Goal: Communication & Community: Answer question/provide support

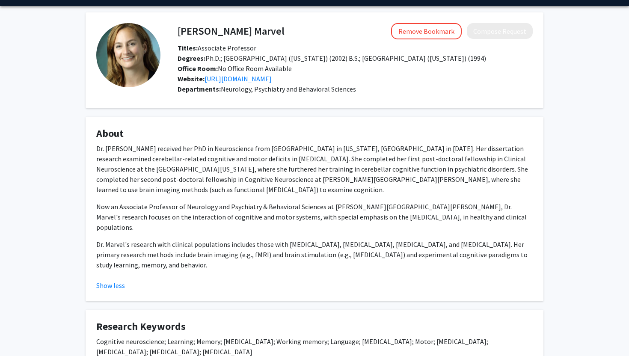
scroll to position [24, 0]
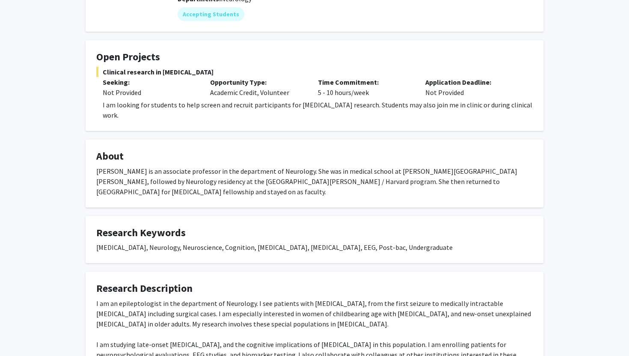
scroll to position [116, 0]
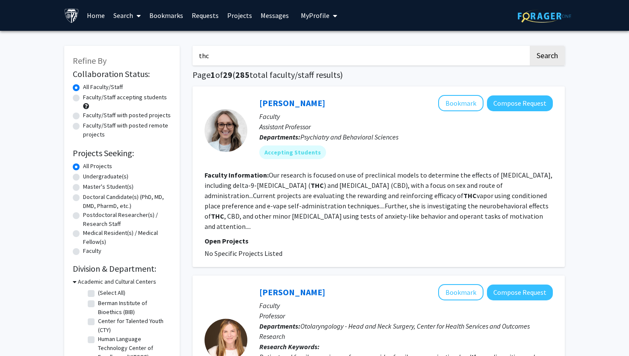
click at [246, 57] on input "thc" at bounding box center [361, 56] width 336 height 20
click at [530, 46] on button "Search" at bounding box center [547, 56] width 35 height 20
drag, startPoint x: 246, startPoint y: 56, endPoint x: 136, endPoint y: 48, distance: 110.7
type input "canna"
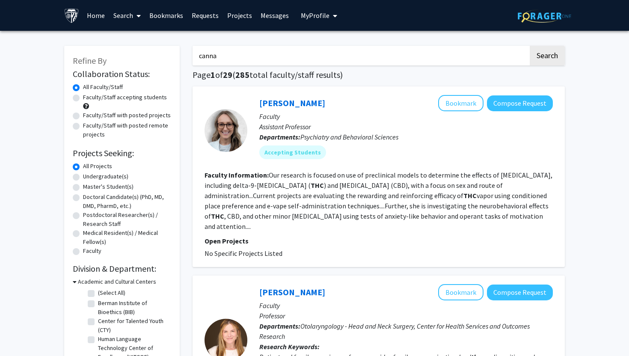
click at [530, 46] on button "Search" at bounding box center [547, 56] width 35 height 20
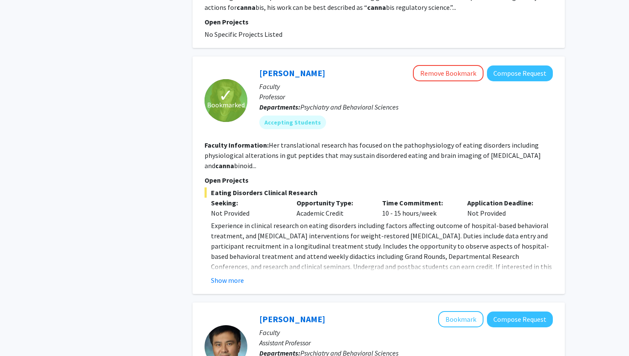
scroll to position [730, 0]
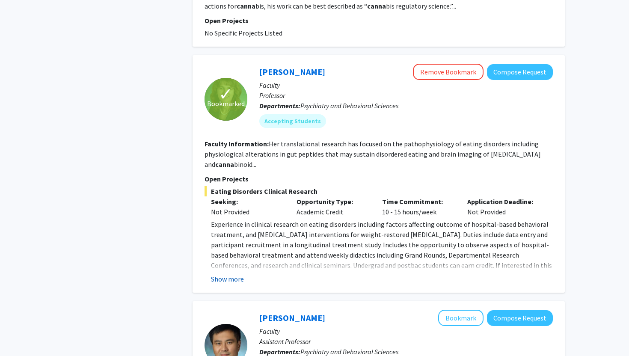
click at [231, 275] on button "Show more" at bounding box center [227, 279] width 33 height 10
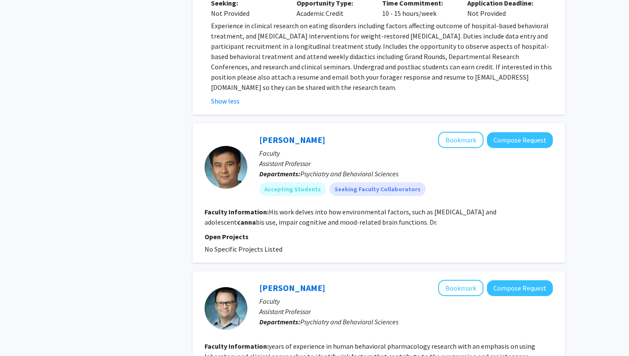
scroll to position [940, 0]
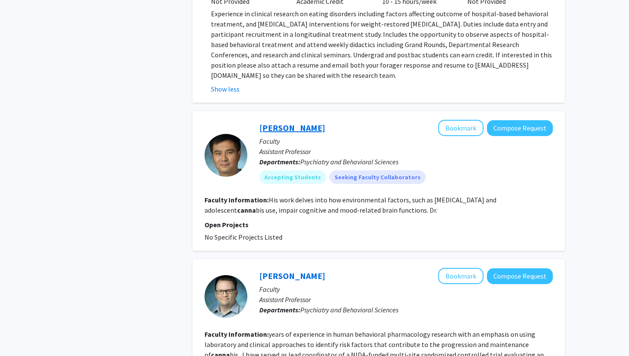
click at [275, 129] on link "Xiaolei Zhu" at bounding box center [292, 127] width 66 height 11
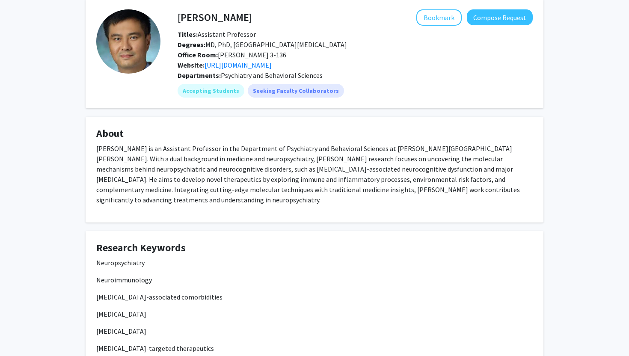
scroll to position [42, 0]
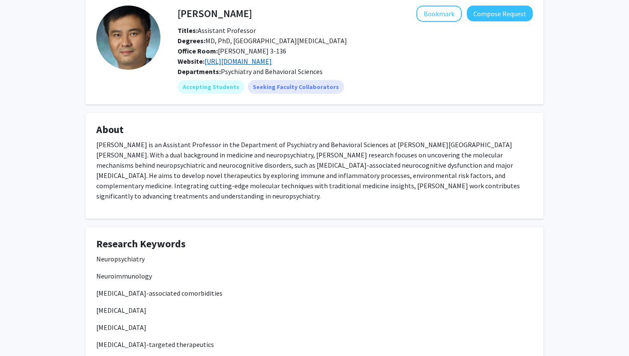
click at [272, 65] on link "https://pure.johnshopkins.edu/en/persons/xiaolei-zhu" at bounding box center [238, 61] width 67 height 9
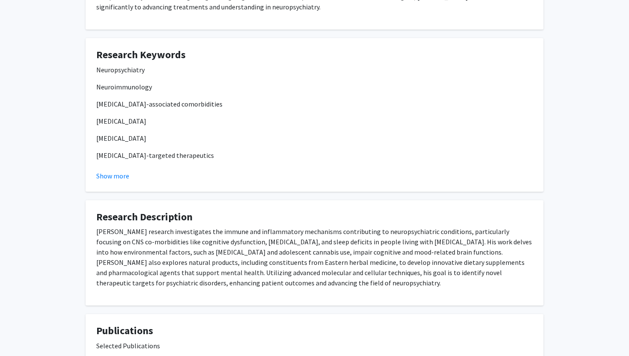
scroll to position [0, 0]
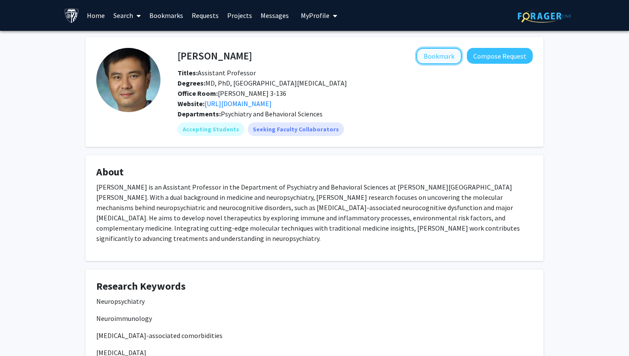
click at [451, 56] on button "Bookmark" at bounding box center [438, 56] width 45 height 16
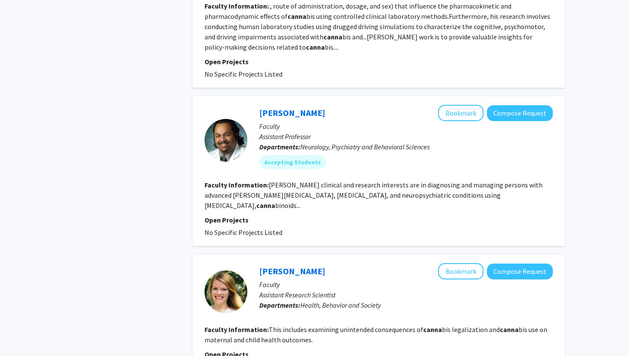
scroll to position [1438, 0]
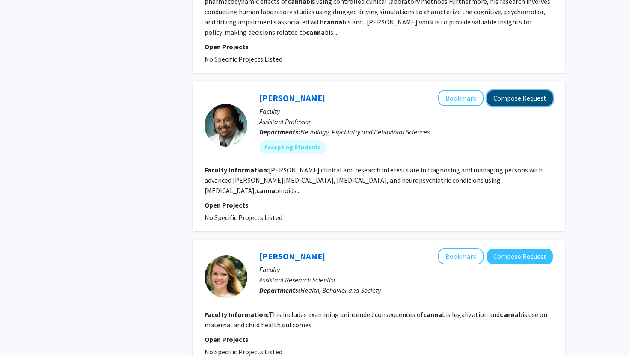
click at [529, 103] on button "Compose Request" at bounding box center [520, 98] width 66 height 16
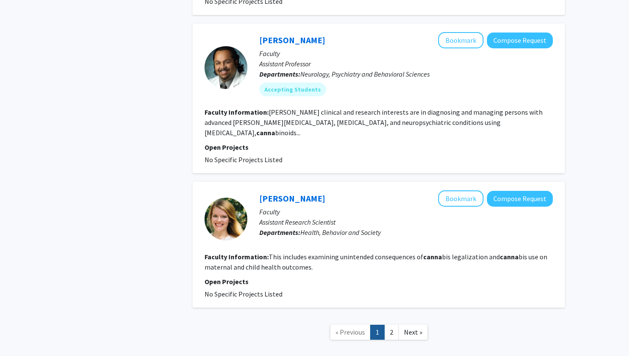
scroll to position [1498, 0]
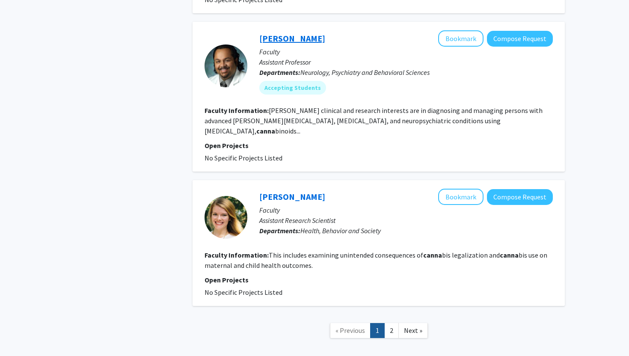
click at [282, 33] on link "Ankur Butala" at bounding box center [292, 38] width 66 height 11
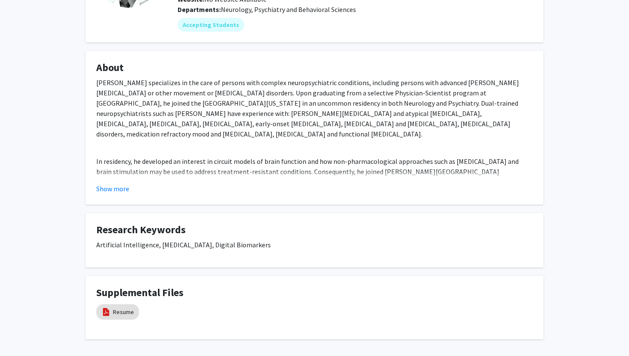
scroll to position [105, 0]
click at [125, 188] on button "Show more" at bounding box center [112, 188] width 33 height 10
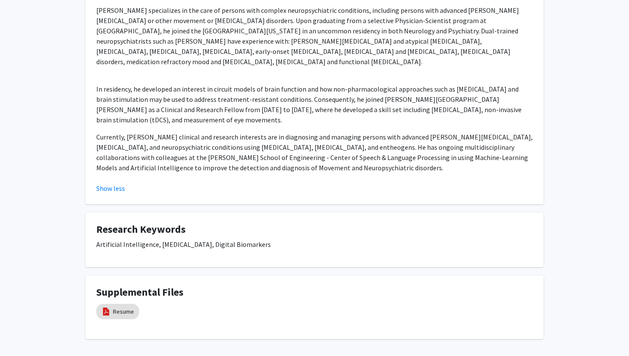
scroll to position [213, 0]
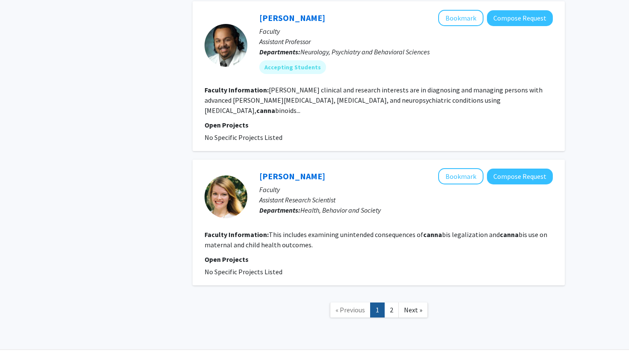
scroll to position [1519, 0]
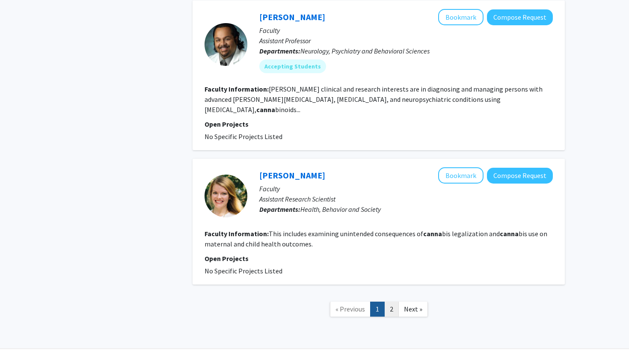
click at [392, 302] on link "2" at bounding box center [391, 309] width 15 height 15
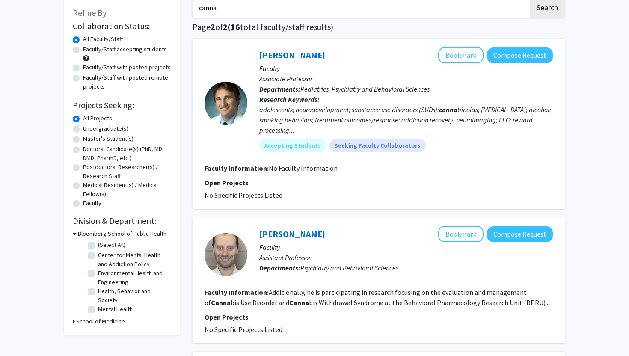
scroll to position [48, 0]
click at [325, 57] on link "Christopher Hammond" at bounding box center [292, 54] width 66 height 11
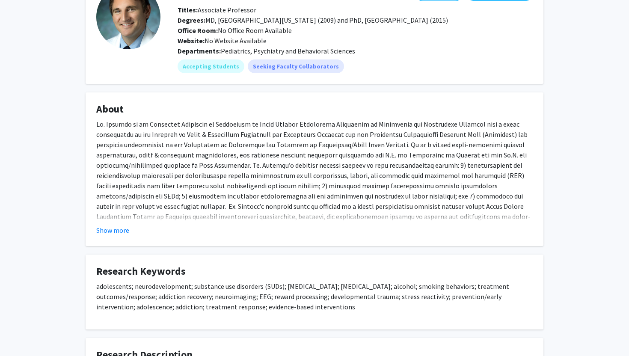
scroll to position [71, 0]
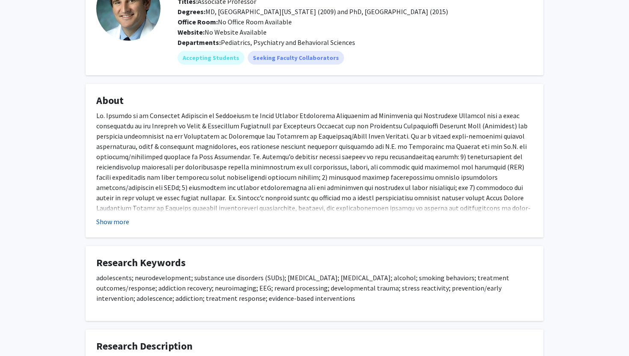
click at [125, 222] on button "Show more" at bounding box center [112, 222] width 33 height 10
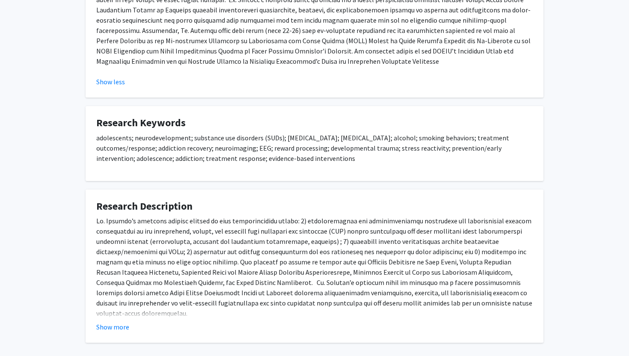
scroll to position [275, 0]
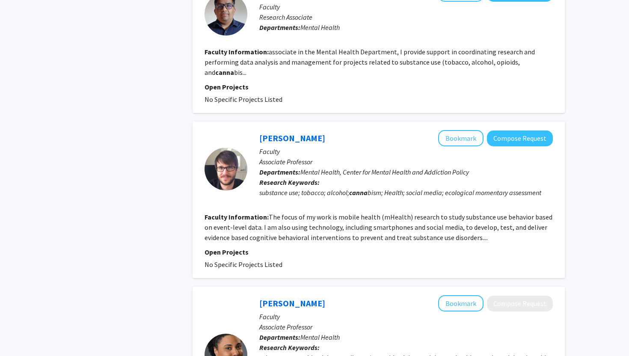
scroll to position [525, 0]
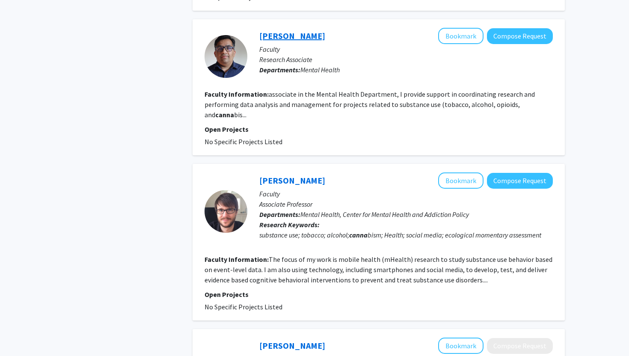
click at [312, 36] on link "Janardan Devkota" at bounding box center [292, 35] width 66 height 11
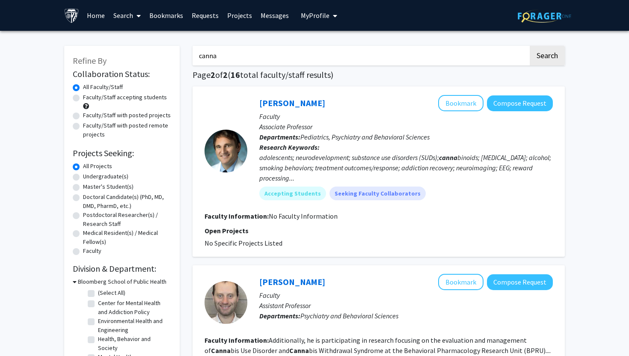
click at [160, 17] on link "Bookmarks" at bounding box center [166, 15] width 42 height 30
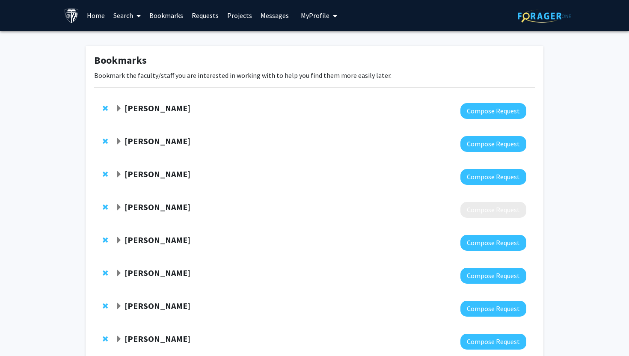
scroll to position [23, 0]
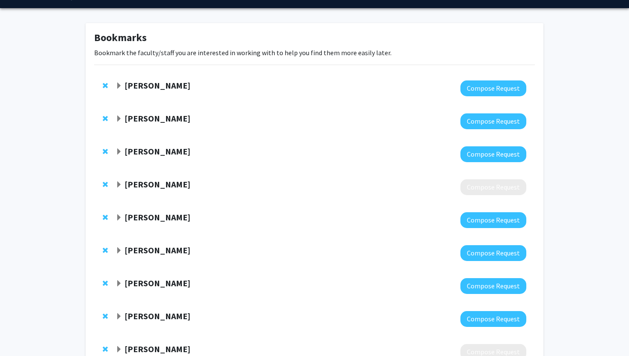
click at [129, 87] on strong "Shari Liu" at bounding box center [158, 85] width 66 height 11
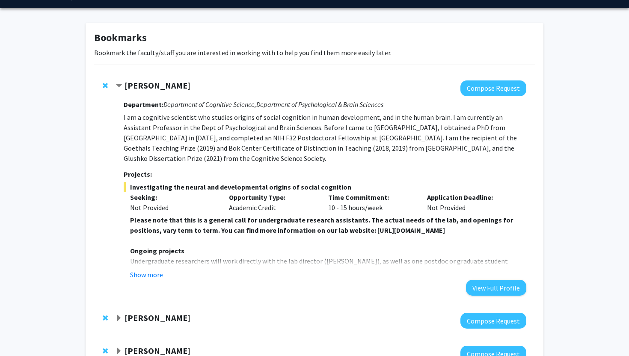
click at [134, 85] on strong "Shari Liu" at bounding box center [158, 85] width 66 height 11
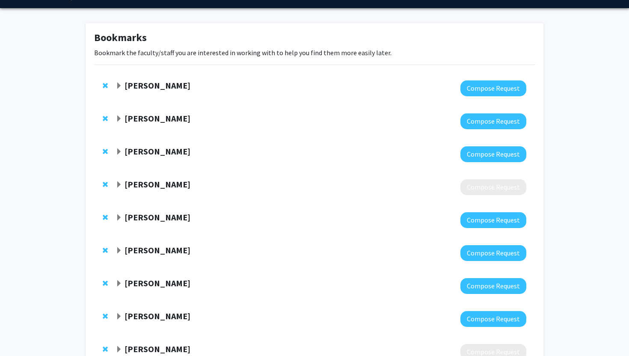
click at [156, 115] on strong "Angela Guarda" at bounding box center [158, 118] width 66 height 11
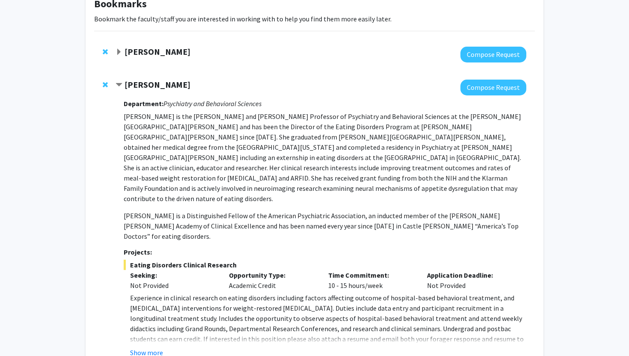
scroll to position [57, 0]
click at [153, 347] on button "Show more" at bounding box center [146, 352] width 33 height 10
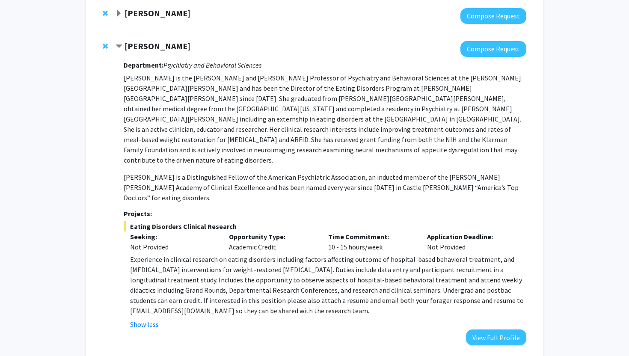
scroll to position [109, 0]
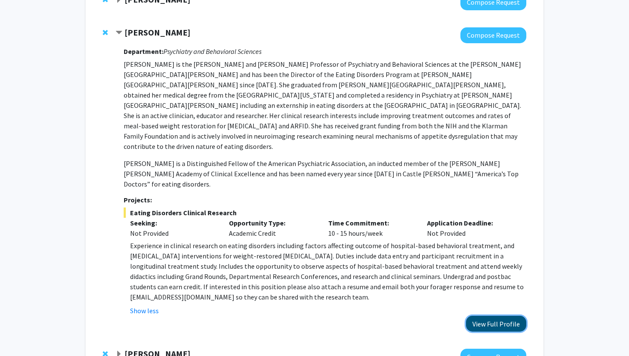
click at [486, 316] on button "View Full Profile" at bounding box center [496, 324] width 60 height 16
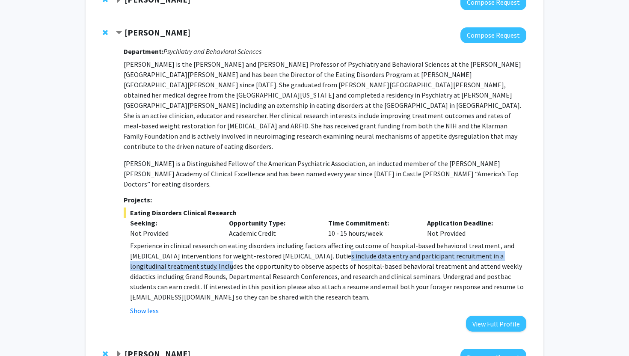
drag, startPoint x: 309, startPoint y: 224, endPoint x: 177, endPoint y: 239, distance: 132.7
click at [177, 241] on span "Experience in clinical research on eating disorders including factors affecting…" at bounding box center [327, 271] width 394 height 60
copy span "Duties include data entry and participant recruitment in a longitudinal treatme…"
click at [489, 39] on button "Compose Request" at bounding box center [493, 35] width 66 height 16
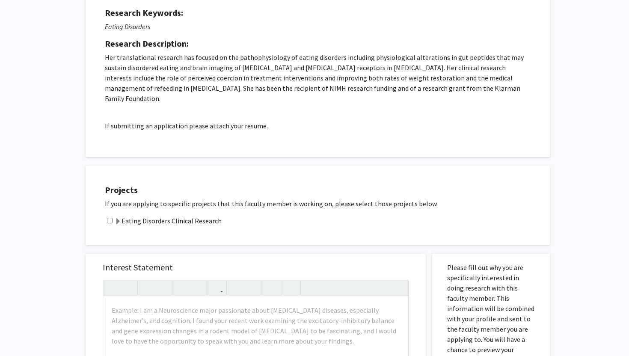
scroll to position [134, 0]
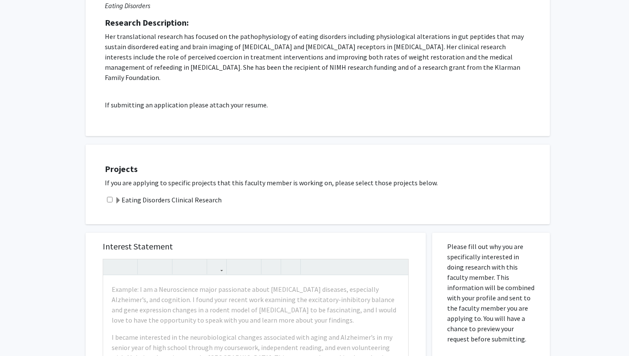
click at [110, 197] on input "checkbox" at bounding box center [110, 200] width 6 height 6
checkbox input "true"
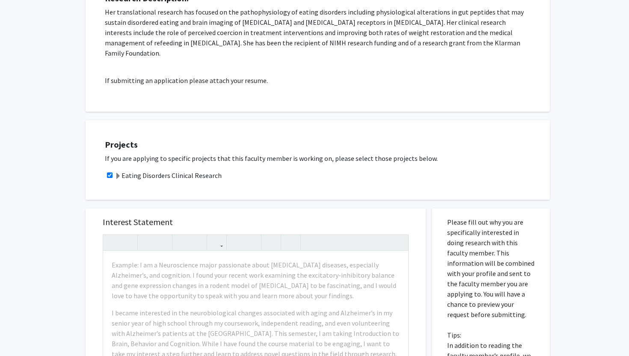
scroll to position [193, 0]
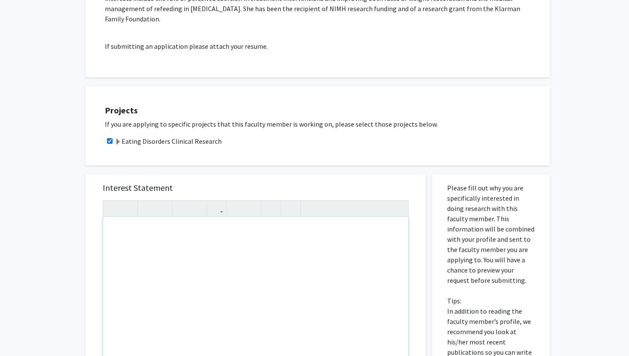
click at [160, 224] on div "Note to users with screen readers: Please press Alt+0 or Option+0 to deactivate…" at bounding box center [255, 315] width 305 height 196
paste div "Note to users with screen readers: Please press Alt+0 or Option+0 to deactivate…"
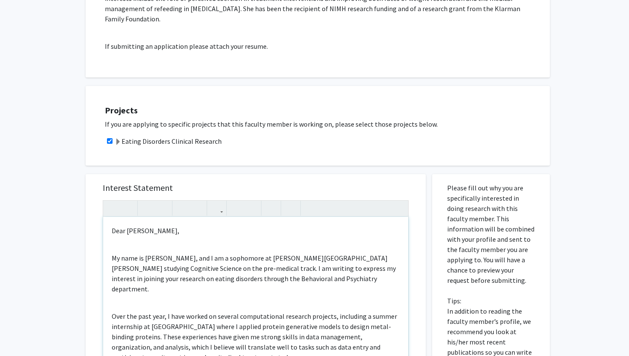
type textarea "<p>Dear Dr. Guarda,</p><br><p>My name is Noah O’Connor, and I am a sophomore at…"
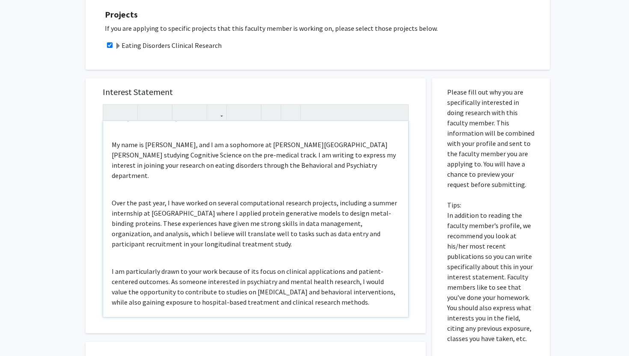
scroll to position [20, 0]
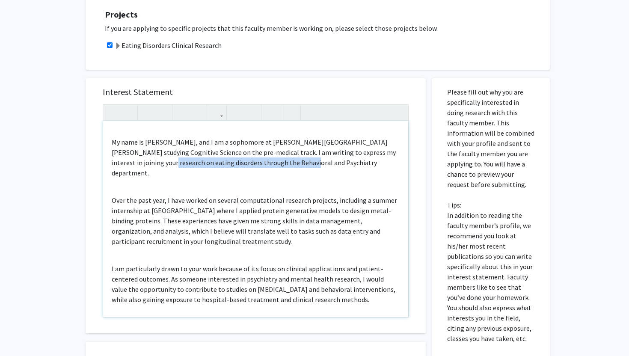
drag, startPoint x: 256, startPoint y: 154, endPoint x: 103, endPoint y: 151, distance: 153.2
click at [103, 151] on div "Dear Dr. Guarda, My name is Noah O’Connor, and I am a sophomore at Johns Hopkin…" at bounding box center [255, 219] width 305 height 196
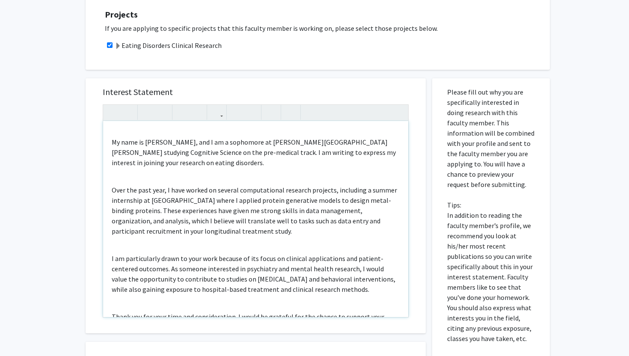
click at [341, 143] on p "My name is Noah O’Connor, and I am a sophomore at Johns Hopkins studying Cognit…" at bounding box center [256, 152] width 288 height 31
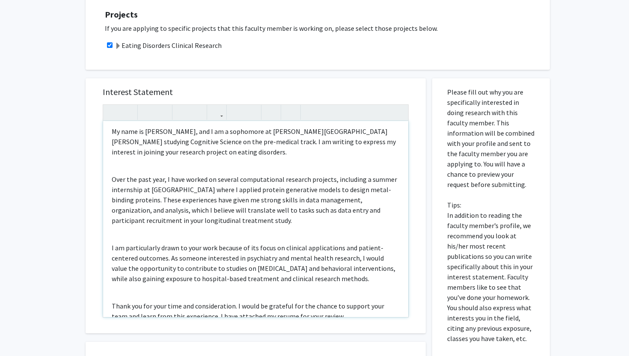
click at [186, 158] on div "Dear Dr. Guarda, My name is Noah O’Connor, and I am a sophomore at Johns Hopkin…" at bounding box center [255, 219] width 305 height 196
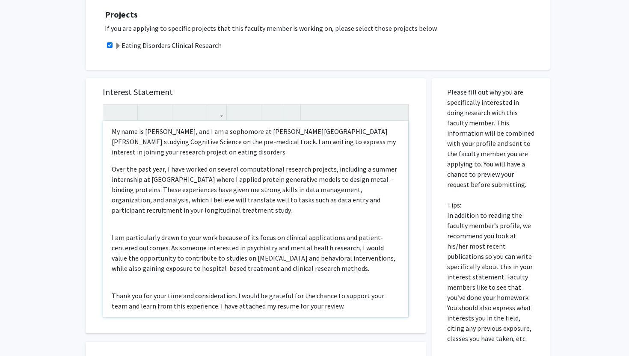
click at [178, 217] on div "Dear Dr. Guarda, My name is Noah O’Connor, and I am a sophomore at Johns Hopkin…" at bounding box center [255, 219] width 305 height 196
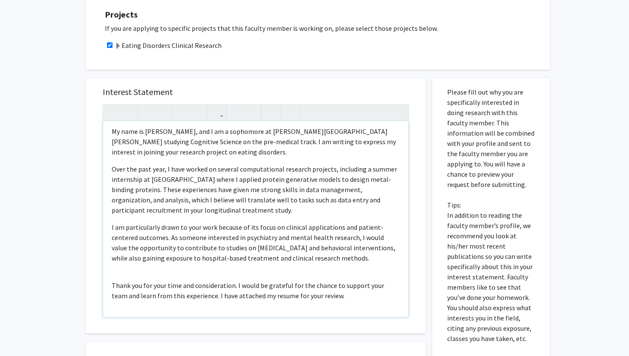
click at [190, 264] on div "Dear Dr. Guarda, My name is Noah O’Connor, and I am a sophomore at Johns Hopkin…" at bounding box center [255, 219] width 305 height 196
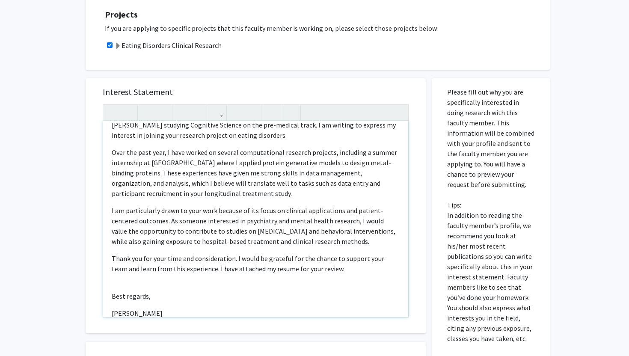
scroll to position [55, 0]
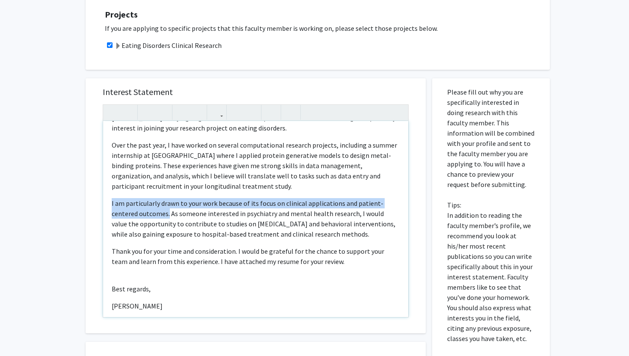
drag, startPoint x: 109, startPoint y: 192, endPoint x: 168, endPoint y: 205, distance: 60.3
click at [168, 205] on div "Dear Dr. Guarda, My name is Noah O’Connor, and I am a sophomore at Johns Hopkin…" at bounding box center [255, 219] width 305 height 196
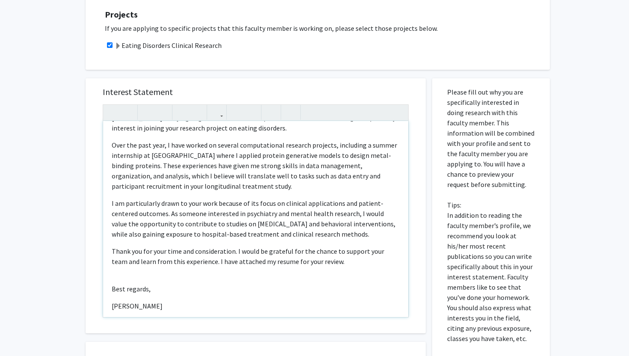
scroll to position [54, 0]
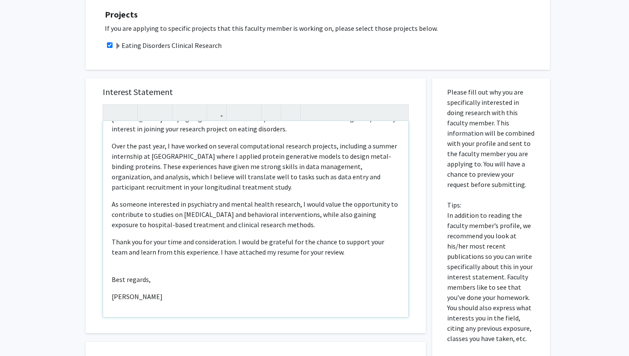
click at [252, 259] on div "Dear Dr. Guarda, My name is Noah O’Connor, and I am a sophomore at Johns Hopkin…" at bounding box center [255, 219] width 305 height 196
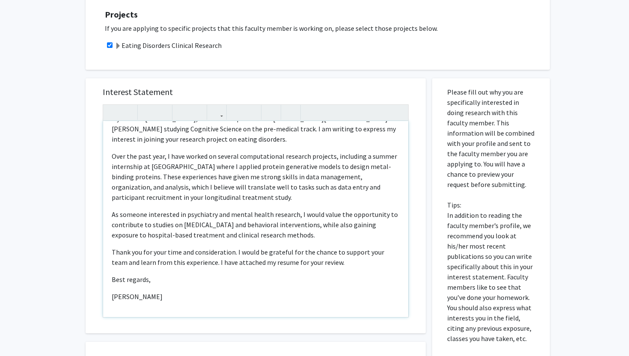
scroll to position [44, 0]
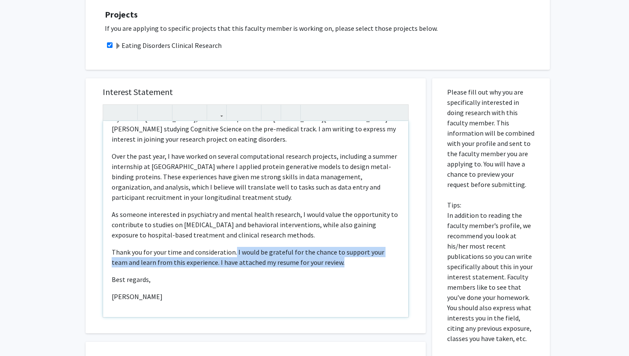
drag, startPoint x: 235, startPoint y: 242, endPoint x: 375, endPoint y: 253, distance: 140.8
click at [375, 253] on p "Thank you for your time and consideration. I would be grateful for the chance t…" at bounding box center [256, 257] width 288 height 21
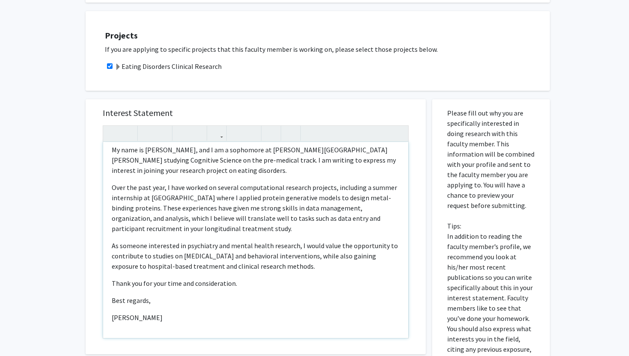
scroll to position [270, 0]
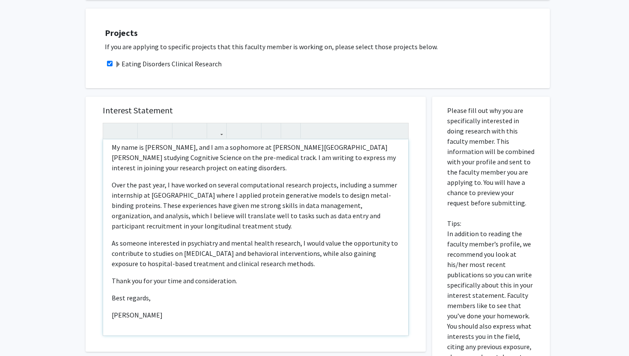
click at [233, 260] on div "Dear Dr. Guarda, My name is Noah O’Connor, and I am a sophomore at Johns Hopkin…" at bounding box center [255, 238] width 305 height 196
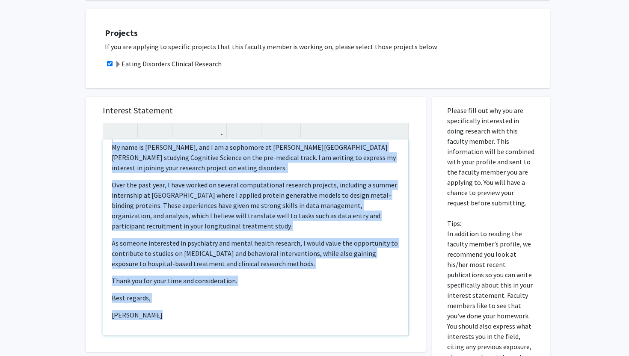
copy div "Dear Dr. Guarda, My name is Noah O’Connor, and I am a sophomore at Johns Hopkin…"
click at [265, 294] on div "Dear Dr. Guarda, My name is Noah O’Connor, and I am a sophomore at Johns Hopkin…" at bounding box center [255, 238] width 305 height 196
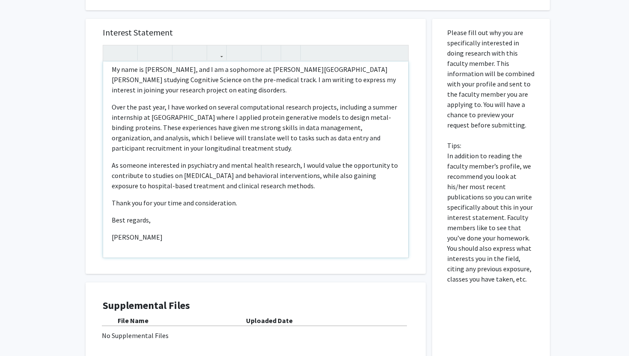
scroll to position [357, 0]
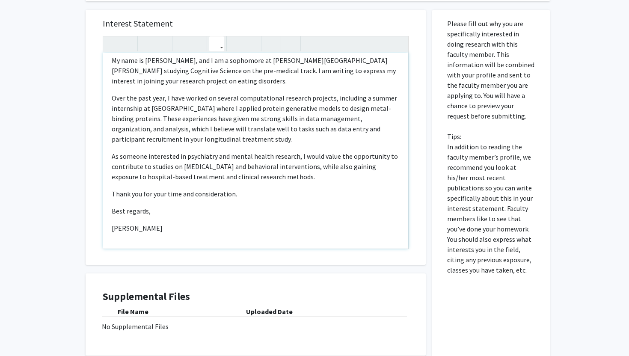
click at [220, 37] on icon "button" at bounding box center [216, 44] width 7 height 14
click at [189, 206] on p "Best regards," at bounding box center [256, 211] width 288 height 10
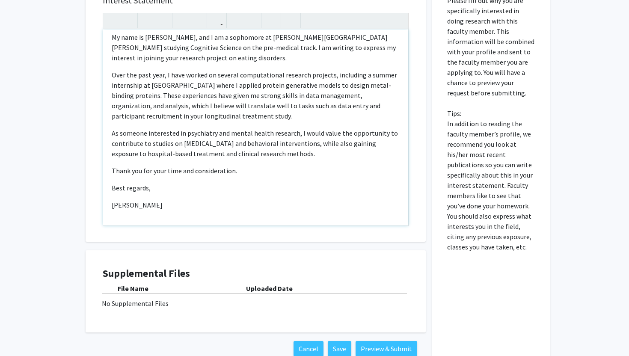
scroll to position [400, 0]
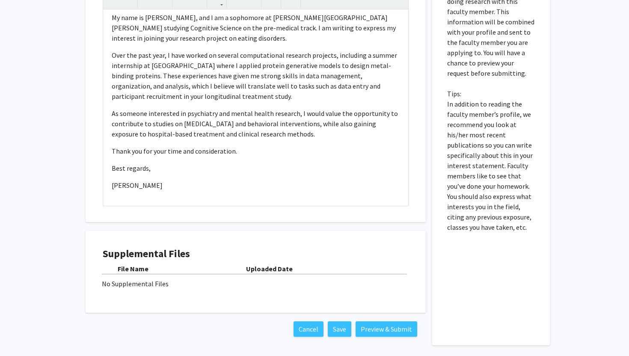
click at [147, 279] on div "Supplemental Files File Name Uploaded Date No Supplemental Files" at bounding box center [256, 272] width 306 height 48
click at [140, 279] on div "No Supplemental Files" at bounding box center [256, 284] width 308 height 10
click at [268, 264] on div "Uploaded Date" at bounding box center [327, 269] width 163 height 10
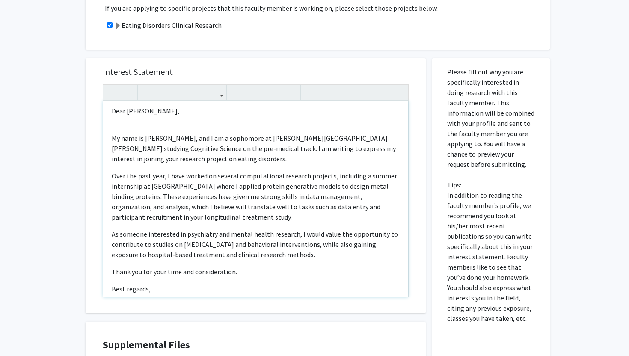
scroll to position [0, 0]
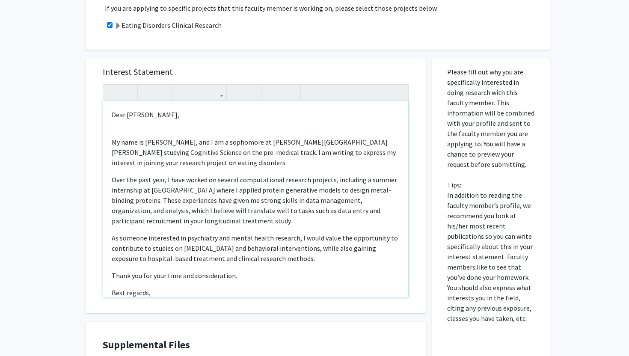
click at [337, 209] on p "Over the past year, I have worked on several computational research projects, i…" at bounding box center [256, 200] width 288 height 51
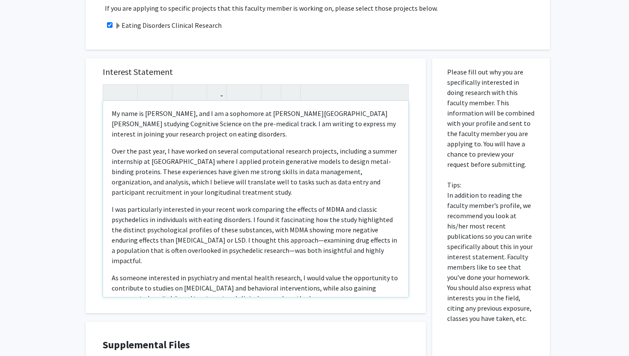
scroll to position [32, 0]
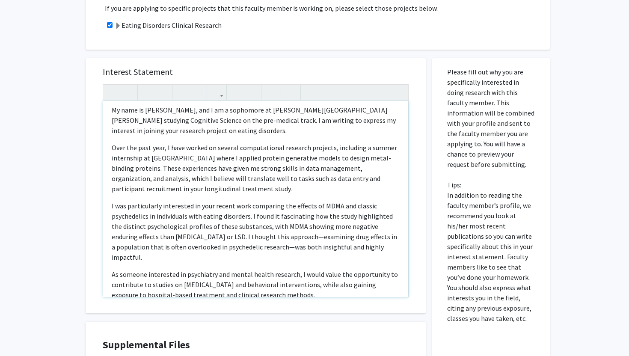
drag, startPoint x: 252, startPoint y: 207, endPoint x: 272, endPoint y: 216, distance: 22.4
click at [272, 216] on p "I was particularly interested in your recent work comparing the effects of MDMA…" at bounding box center [256, 232] width 288 height 62
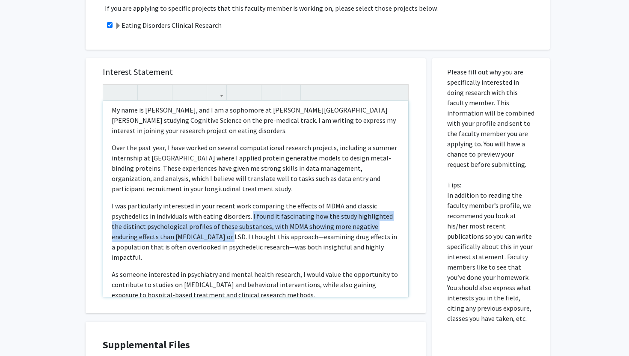
drag, startPoint x: 252, startPoint y: 206, endPoint x: 198, endPoint y: 228, distance: 57.8
click at [198, 228] on p "I was particularly interested in your recent work comparing the effects of MDMA…" at bounding box center [256, 232] width 288 height 62
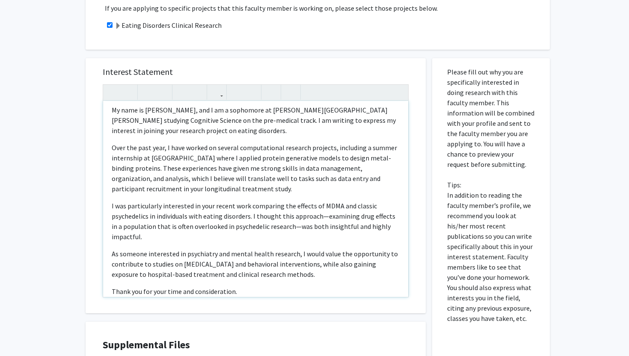
click at [152, 230] on p "I was particularly interested in your recent work comparing the effects of MDMA…" at bounding box center [256, 221] width 288 height 41
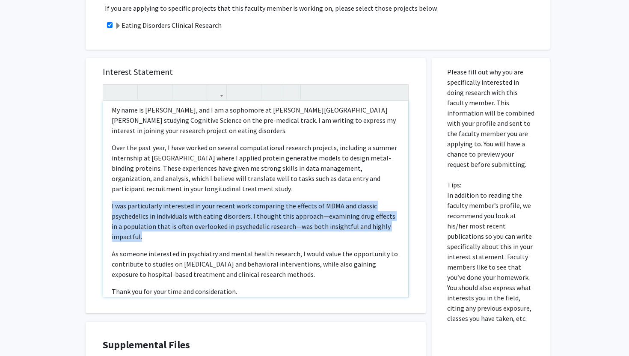
drag, startPoint x: 237, startPoint y: 224, endPoint x: 102, endPoint y: 191, distance: 139.2
click at [102, 191] on div "Interest Statement Dear Dr. Guarda, My name is Noah O’Connor, and I am a sophom…" at bounding box center [255, 185] width 323 height 255
copy p "I was particularly interested in your recent work comparing the effects of MDMA…"
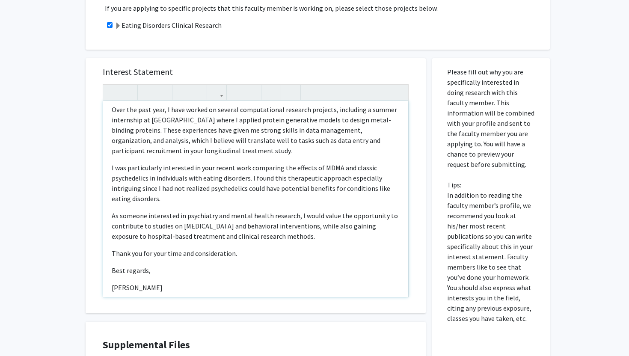
scroll to position [81, 0]
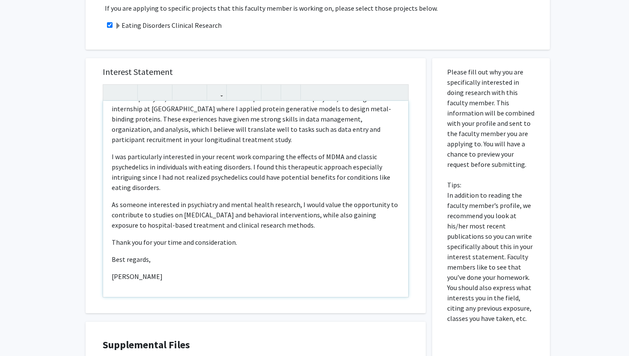
click at [157, 256] on div "Dear Dr. Guarda, My name is Noah O’Connor, and I am a sophomore at Johns Hopkin…" at bounding box center [255, 199] width 305 height 196
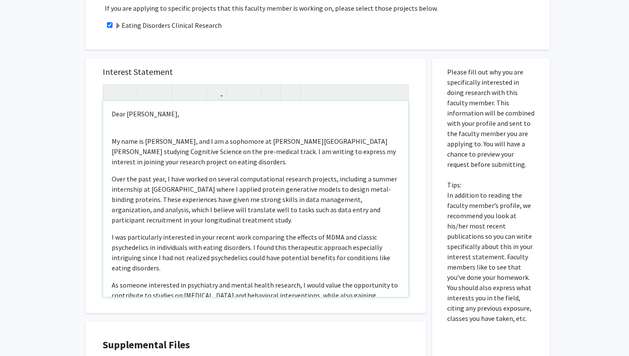
scroll to position [0, 0]
click at [163, 121] on div "Dear Dr. Guarda, My name is Noah O’Connor, and I am a sophomore at Johns Hopkin…" at bounding box center [255, 199] width 305 height 196
type textarea "<p>Dear Dr. Guarda,</p><p>My name is Noah O’Connor, and I am a sophomore at Joh…"
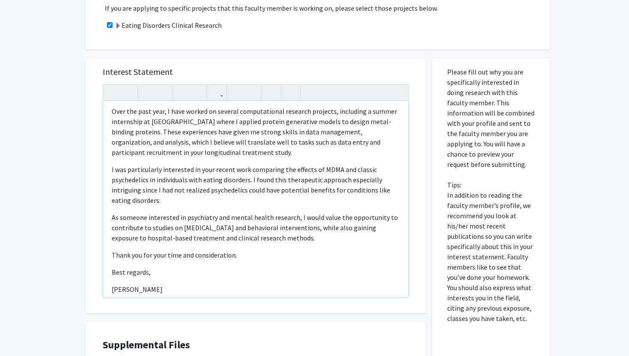
scroll to position [71, 0]
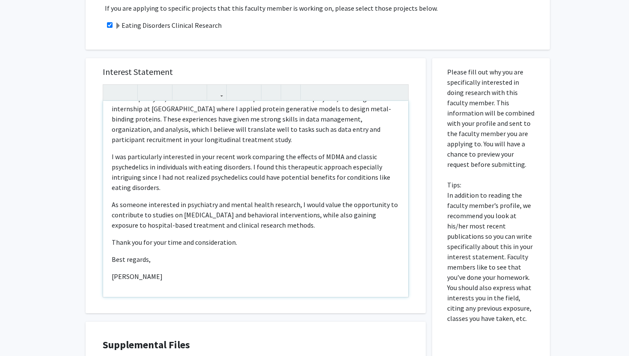
click at [209, 185] on div "Dear Dr. Guarda, My name is Noah O’Connor, and I am a sophomore at Johns Hopkin…" at bounding box center [255, 199] width 305 height 196
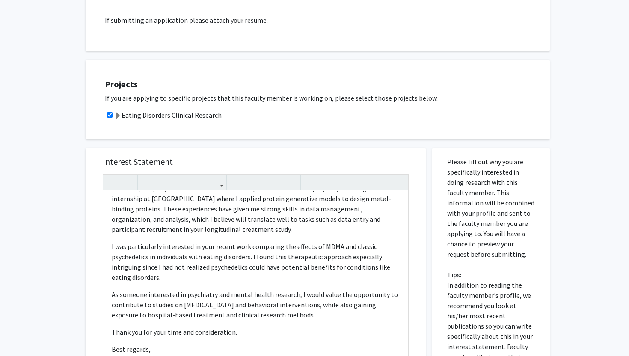
scroll to position [224, 0]
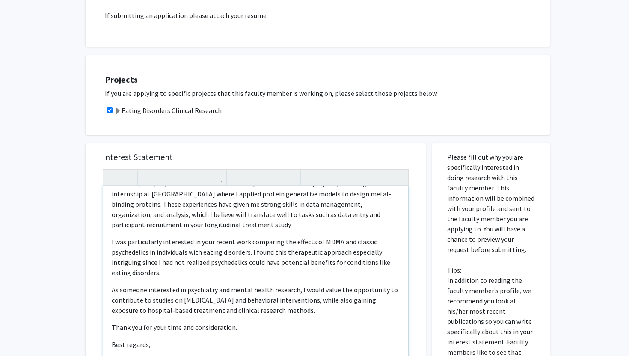
click at [402, 170] on div "Dear Dr. Guarda, My name is Noah O’Connor, and I am a sophomore at Johns Hopkin…" at bounding box center [256, 275] width 306 height 213
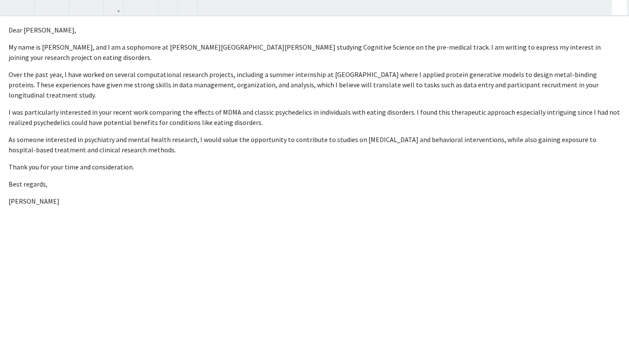
click at [618, 9] on div "All Requests Request for Angela Guarda Request for Angela Guarda Departments: P…" at bounding box center [314, 130] width 629 height 647
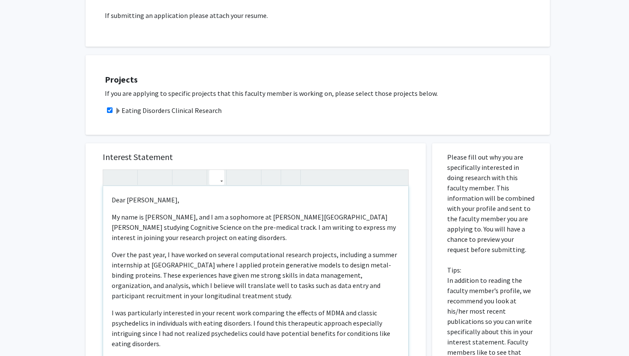
click at [223, 170] on button "button" at bounding box center [216, 177] width 15 height 15
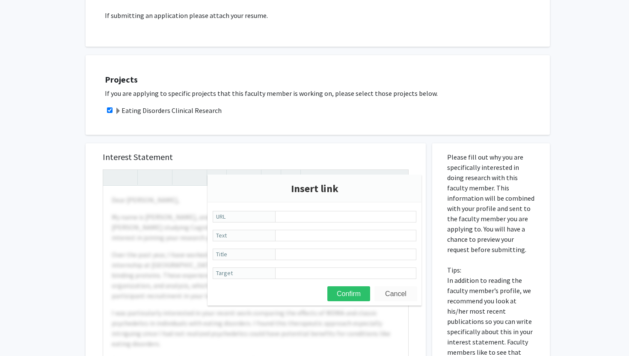
click at [388, 288] on button "Cancel" at bounding box center [395, 293] width 43 height 15
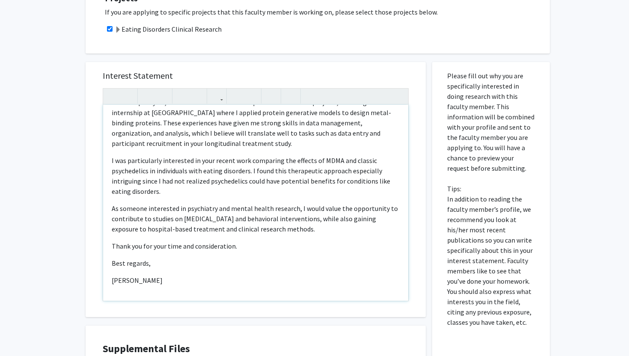
scroll to position [336, 0]
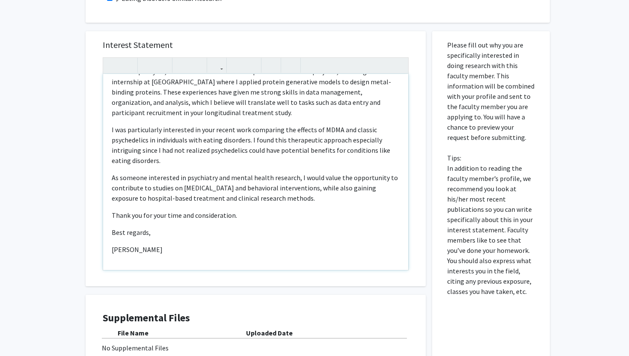
click at [194, 244] on p "Noah O’Connor" at bounding box center [256, 249] width 288 height 10
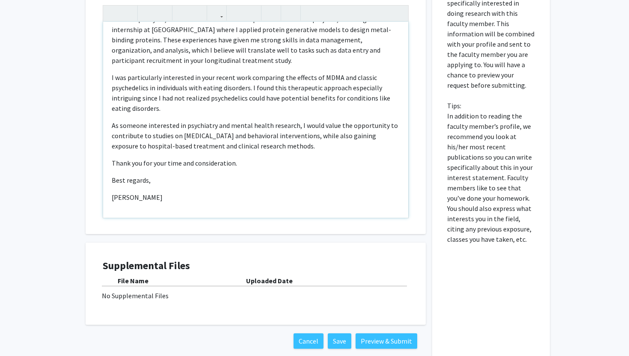
scroll to position [424, 0]
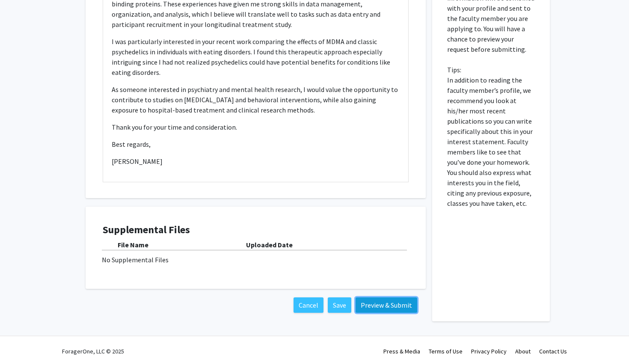
click at [385, 298] on button "Preview & Submit" at bounding box center [387, 304] width 62 height 15
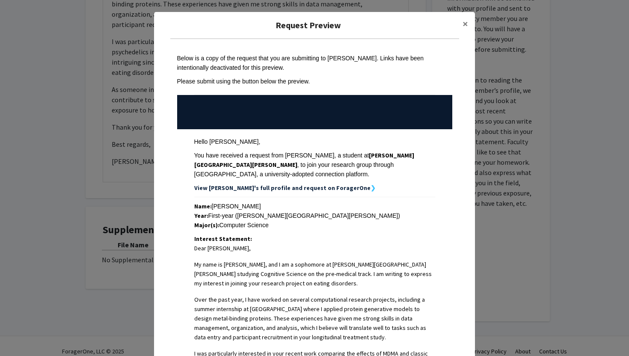
scroll to position [261, 0]
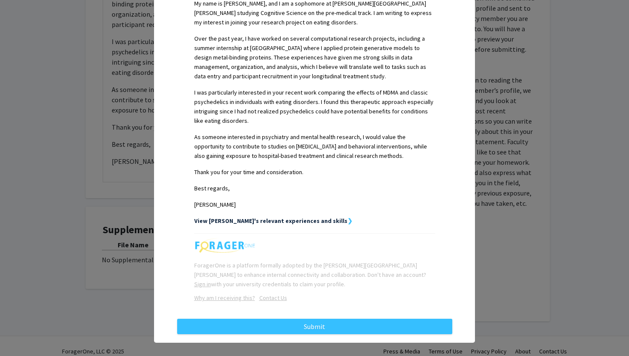
click at [301, 217] on strong "View Noah's relevant experiences and skills" at bounding box center [270, 221] width 153 height 8
click at [347, 217] on strong "❯" at bounding box center [349, 221] width 5 height 8
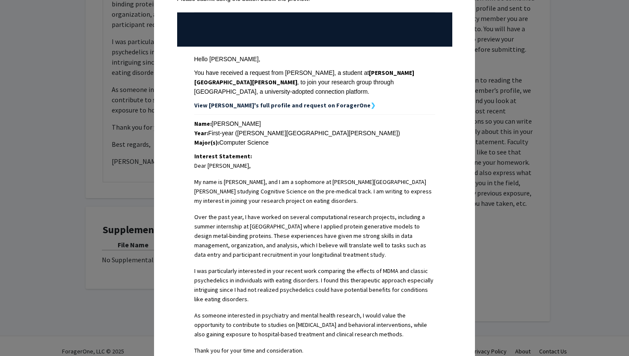
scroll to position [0, 0]
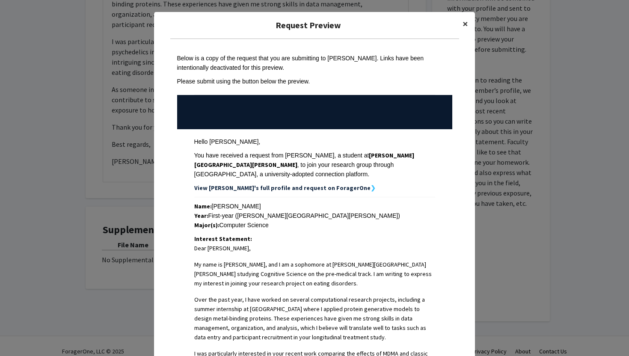
click at [461, 25] on button "×" at bounding box center [465, 24] width 19 height 24
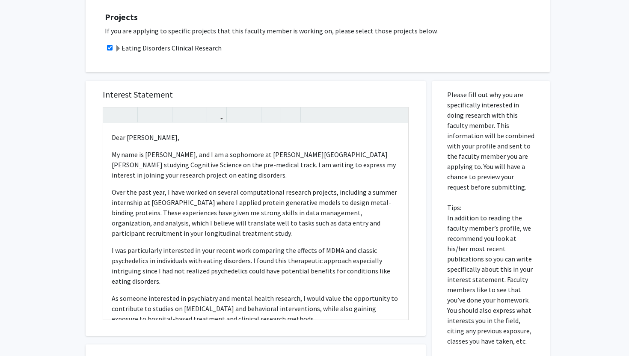
scroll to position [291, 0]
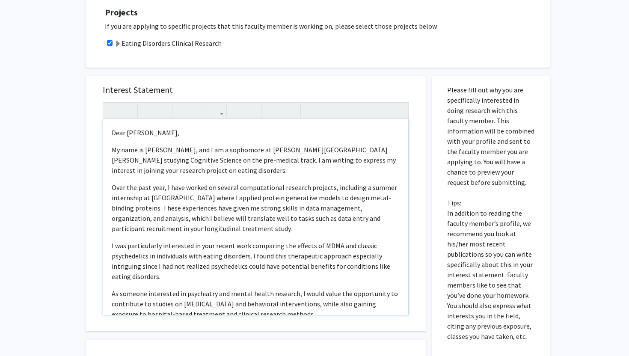
click at [291, 171] on div "Dear Dr. Guarda, My name is Noah O’Connor, and I am a sophomore at Johns Hopkin…" at bounding box center [255, 217] width 305 height 196
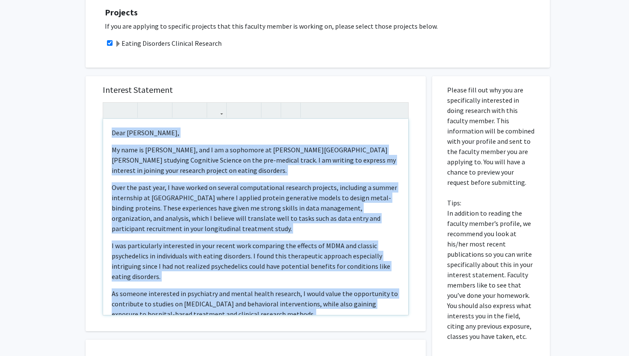
copy div "Dear Dr. Guarda, My name is Noah O’Connor, and I am a sophomore at Johns Hopkin…"
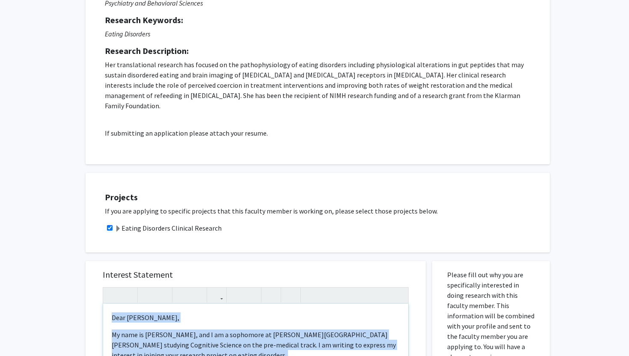
scroll to position [0, 0]
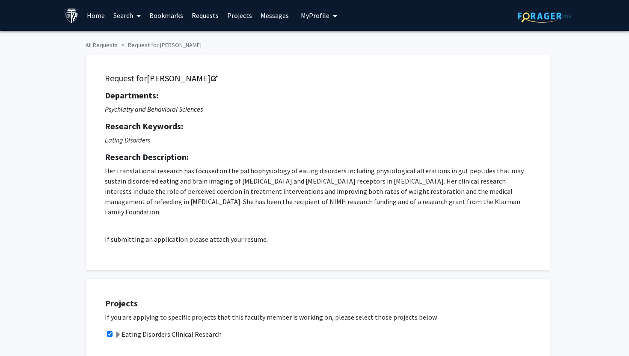
click at [333, 18] on icon "My profile dropdown to access profile and logout" at bounding box center [335, 15] width 4 height 7
click at [343, 48] on span "View Profile" at bounding box center [354, 49] width 52 height 9
click at [318, 14] on span "My Profile" at bounding box center [315, 15] width 29 height 9
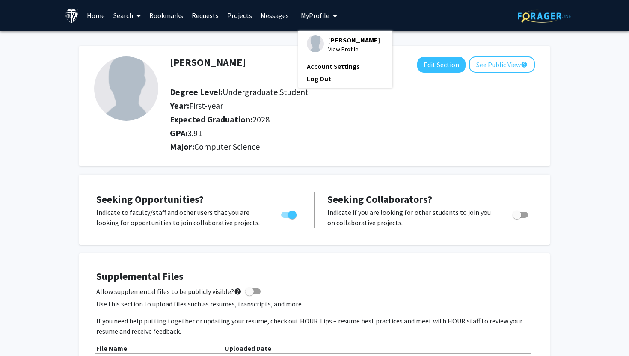
click at [393, 119] on h2 "Expected Graduation: 2028" at bounding box center [351, 119] width 362 height 10
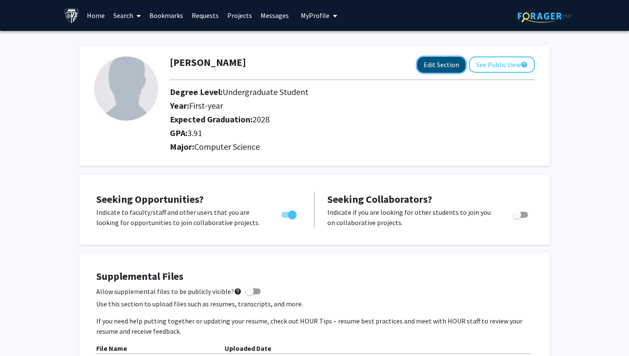
click at [439, 66] on button "Edit Section" at bounding box center [441, 65] width 48 height 16
select select "first-year"
select select "2028"
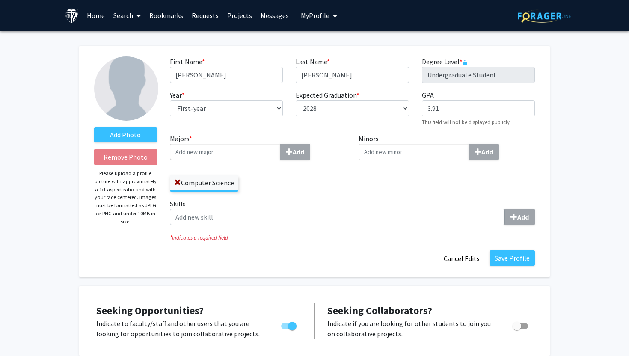
click at [367, 178] on div "Minors Add" at bounding box center [446, 166] width 189 height 65
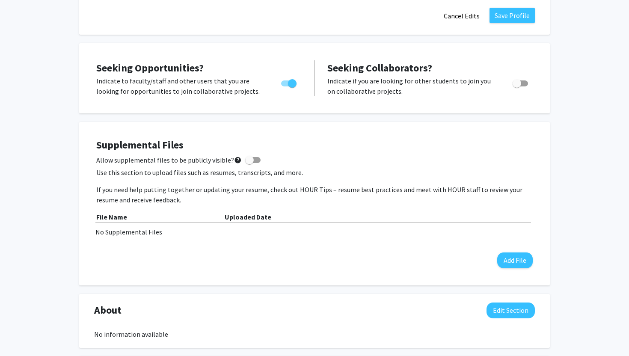
scroll to position [239, 0]
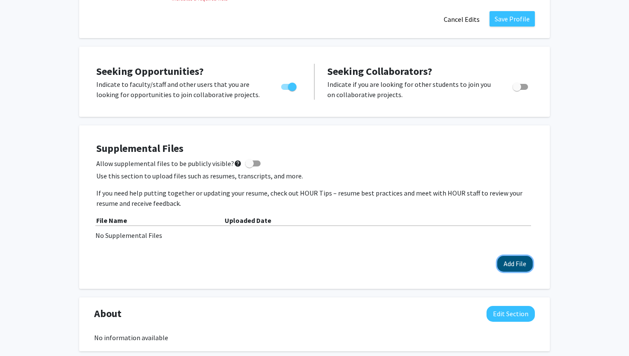
click at [521, 263] on button "Add File" at bounding box center [515, 264] width 36 height 16
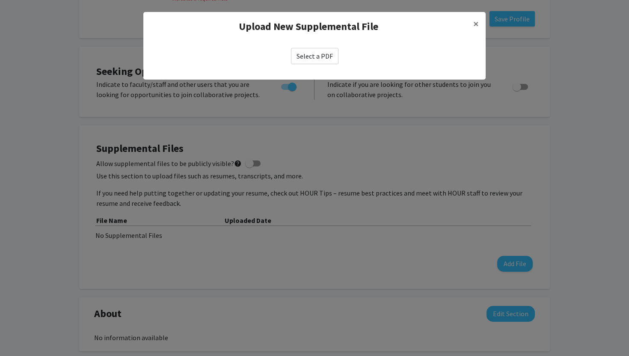
click at [322, 56] on label "Select a PDF" at bounding box center [315, 56] width 48 height 16
click at [0, 0] on input "Select a PDF" at bounding box center [0, 0] width 0 height 0
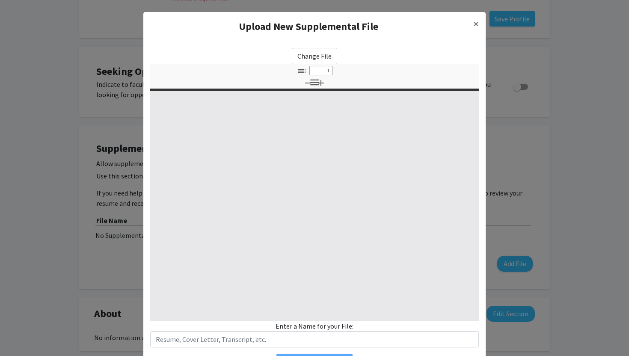
select select "custom"
type input "0"
select select "custom"
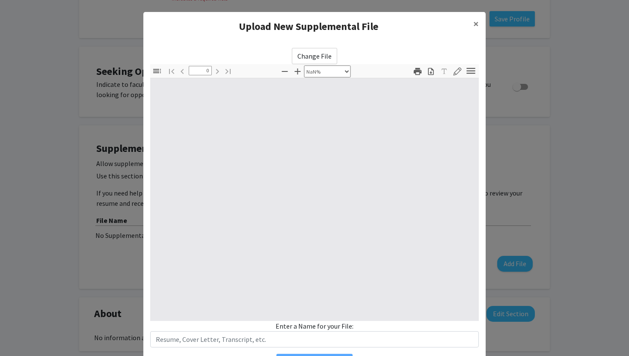
type input "1"
select select "auto"
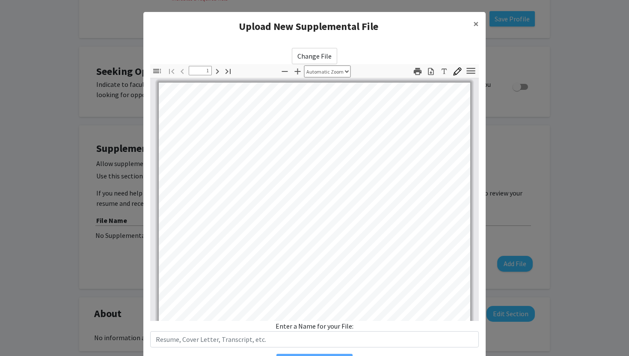
scroll to position [0, 0]
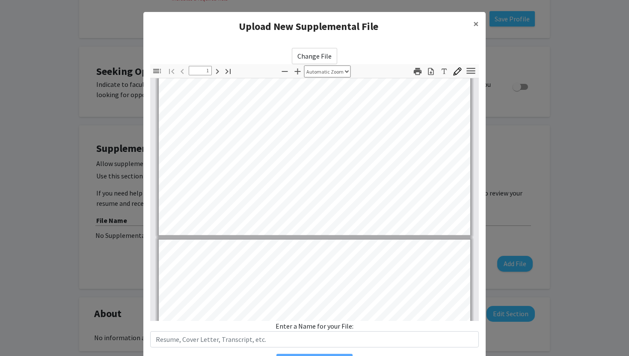
type input "2"
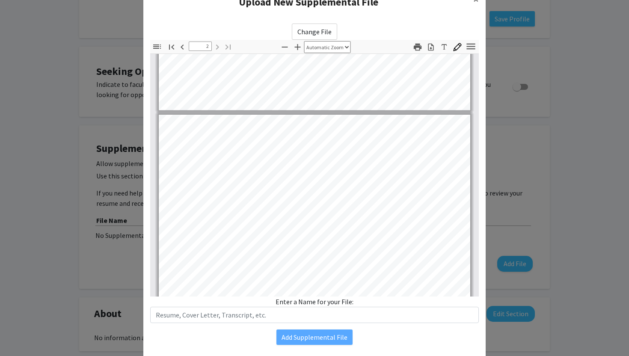
scroll to position [36, 0]
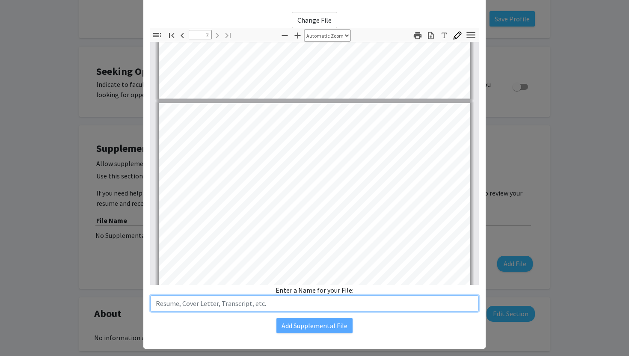
click at [359, 303] on input "text" at bounding box center [314, 303] width 329 height 16
type input "Resume"
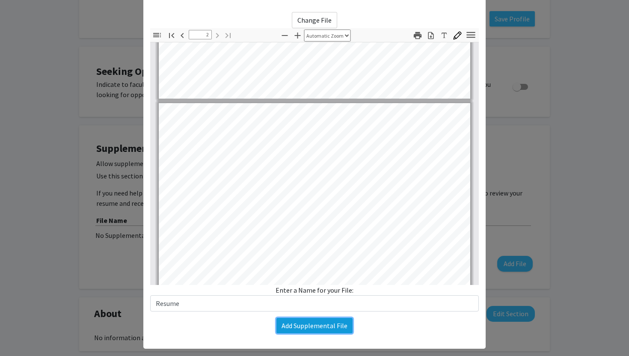
click at [338, 326] on button "Add Supplemental File" at bounding box center [314, 325] width 76 height 15
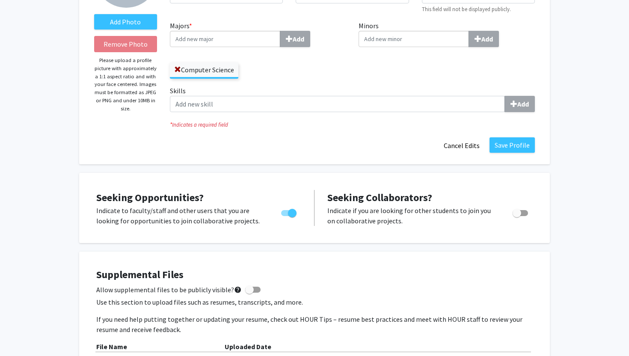
scroll to position [0, 0]
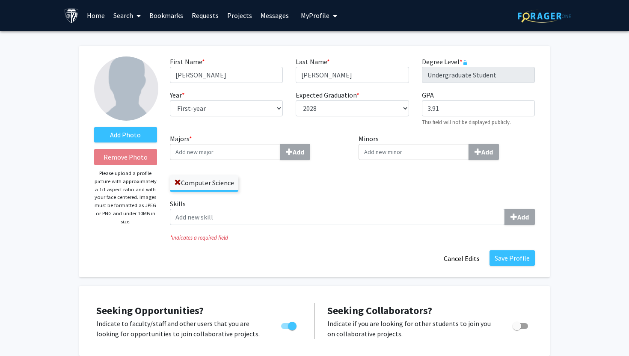
click at [201, 15] on link "Requests" at bounding box center [205, 15] width 36 height 30
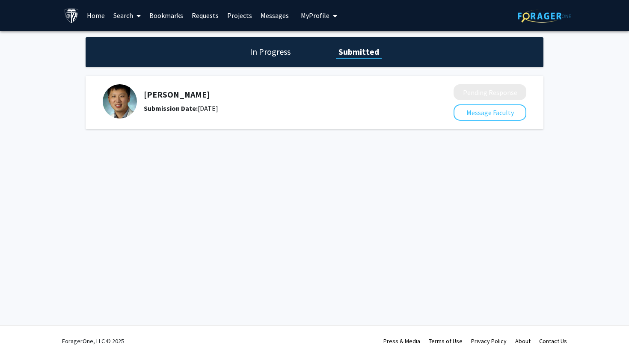
click at [173, 14] on link "Bookmarks" at bounding box center [166, 15] width 42 height 30
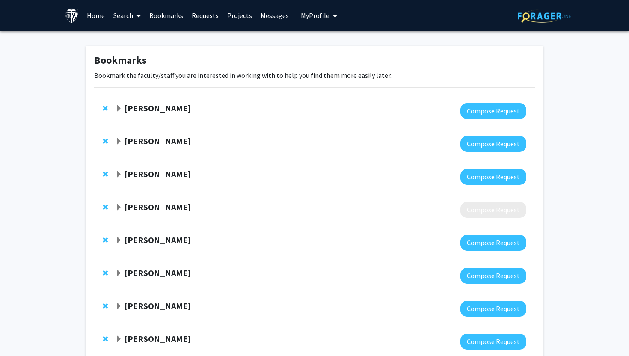
click at [134, 140] on strong "Angela Guarda" at bounding box center [158, 141] width 66 height 11
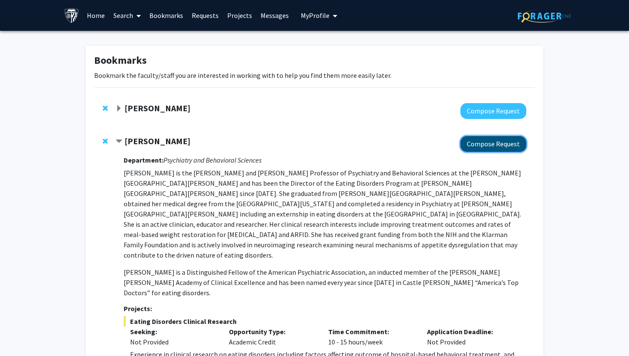
click at [470, 144] on button "Compose Request" at bounding box center [493, 144] width 66 height 16
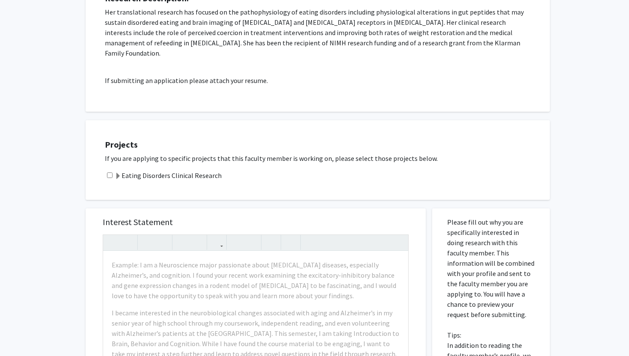
scroll to position [179, 0]
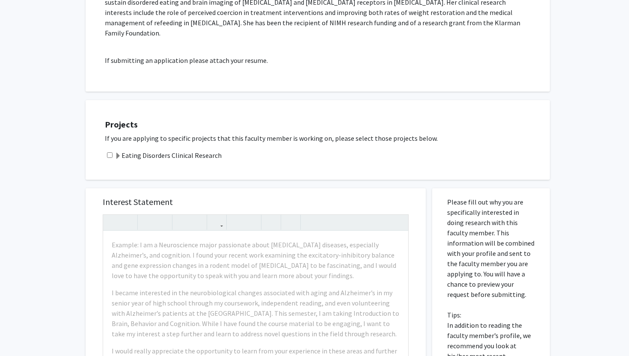
click at [112, 152] on input "checkbox" at bounding box center [110, 155] width 6 height 6
checkbox input "true"
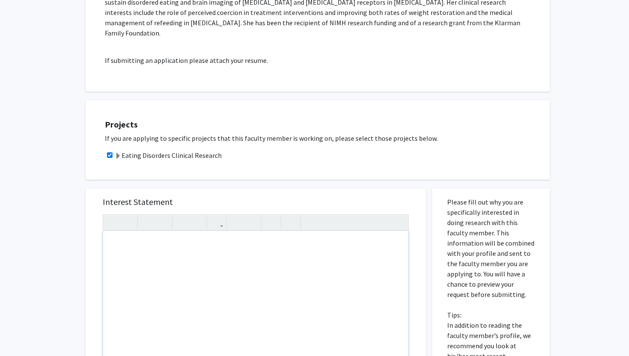
click at [176, 250] on div "Note to users with screen readers: Please press Alt+0 or Option+0 to deactivate…" at bounding box center [255, 329] width 305 height 196
paste div "Note to users with screen readers: Please press Alt+0 or Option+0 to deactivate…"
type textarea "<p>Dear Dr. Guarda,</p><br><p>My name is Noah O’Connor, and I am a sophomore at…"
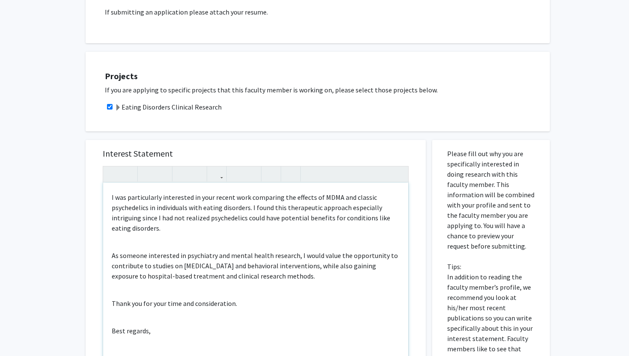
scroll to position [232, 0]
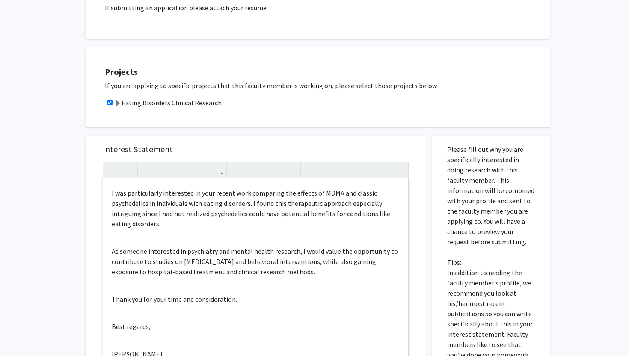
click at [136, 234] on div "Dear Dr. Guarda, My name is Noah O’Connor, and I am a sophomore at Johns Hopkin…" at bounding box center [255, 276] width 305 height 196
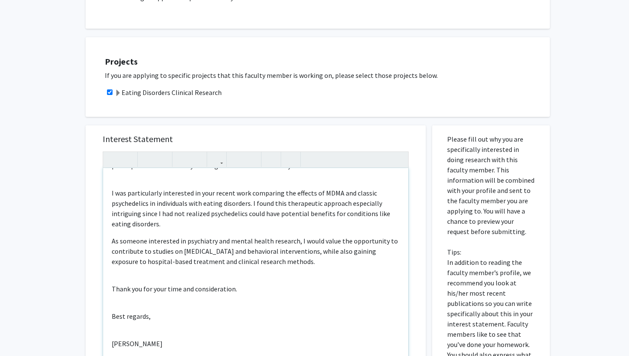
click at [125, 261] on div "Dear Dr. Guarda, My name is Noah O’Connor, and I am a sophomore at Johns Hopkin…" at bounding box center [255, 266] width 305 height 196
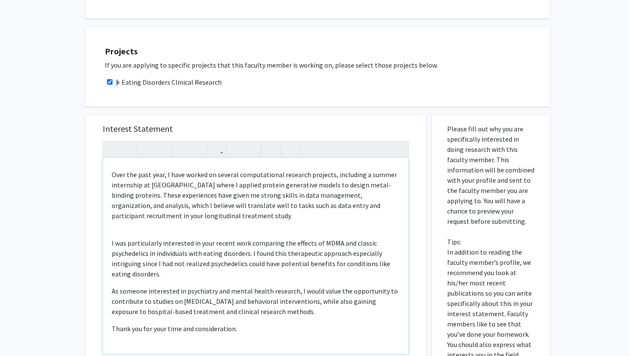
scroll to position [51, 0]
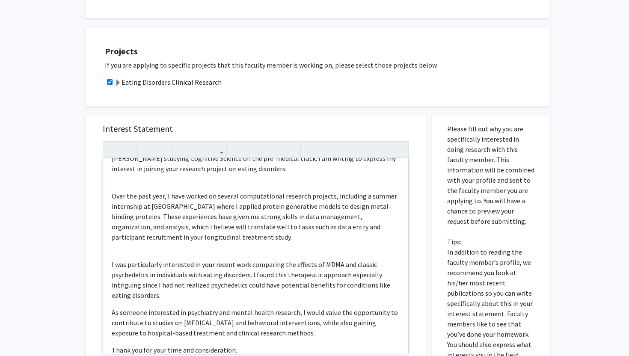
click at [134, 245] on div "Dear Dr. Guarda, My name is Noah O’Connor, and I am a sophomore at Johns Hopkin…" at bounding box center [255, 256] width 305 height 196
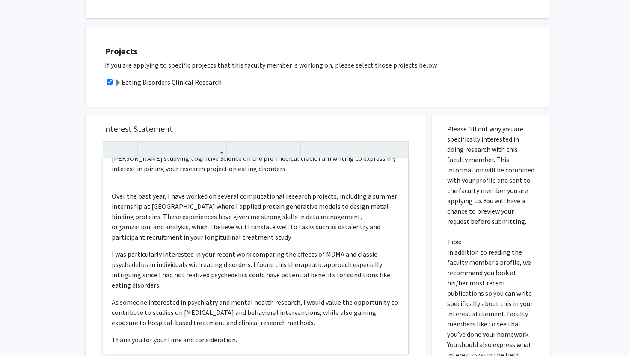
click at [143, 169] on div "Dear Dr. Guarda, My name is Noah O’Connor, and I am a sophomore at Johns Hopkin…" at bounding box center [255, 256] width 305 height 196
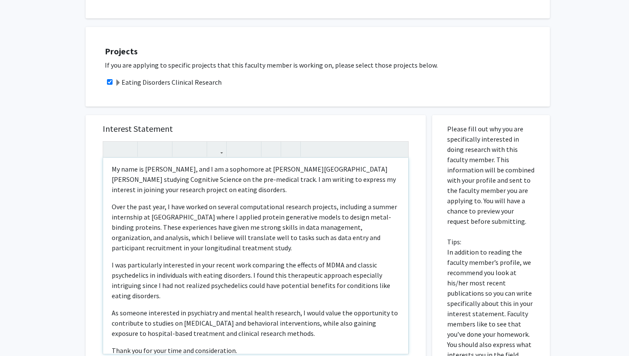
scroll to position [0, 0]
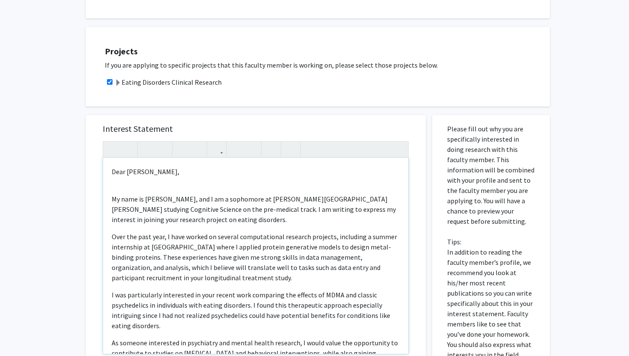
click at [141, 175] on div "Dear Dr. Guarda, My name is Noah O’Connor, and I am a sophomore at Johns Hopkin…" at bounding box center [255, 256] width 305 height 196
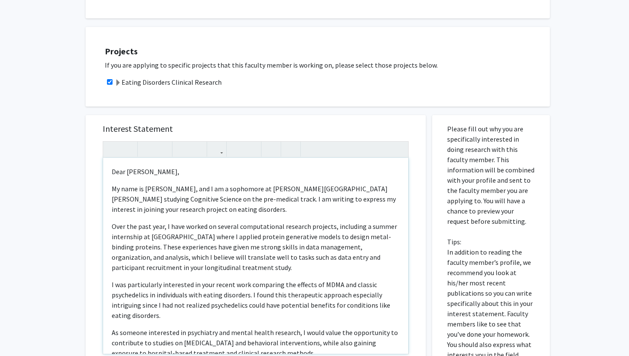
scroll to position [92, 0]
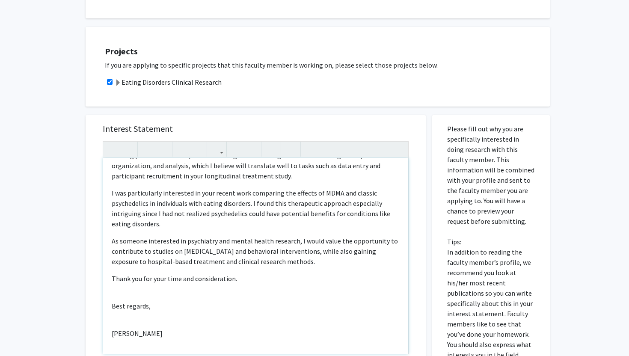
click at [139, 312] on div "Dear Dr. Guarda, My name is Noah O’Connor, and I am a sophomore at Johns Hopkin…" at bounding box center [255, 256] width 305 height 196
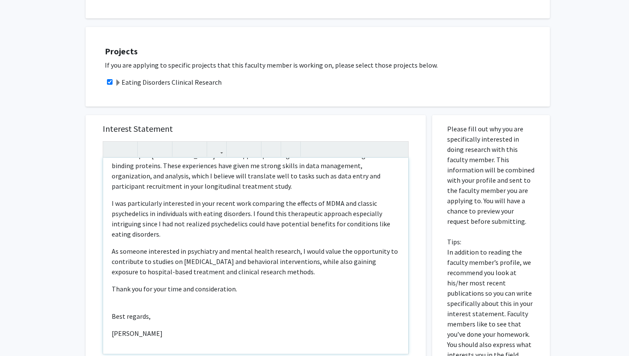
click at [129, 297] on div "Dear Dr. Guarda, My name is Noah O’Connor, and I am a sophomore at Johns Hopkin…" at bounding box center [255, 256] width 305 height 196
type textarea "<p>Dear Dr. Guarda,</p><p>My name is Noah O’Connor, and I am a sophomore at Joh…"
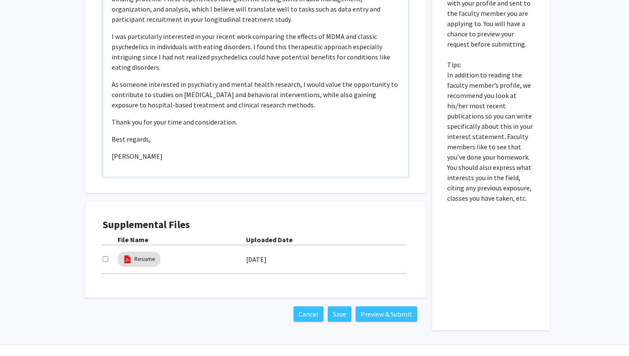
scroll to position [438, 0]
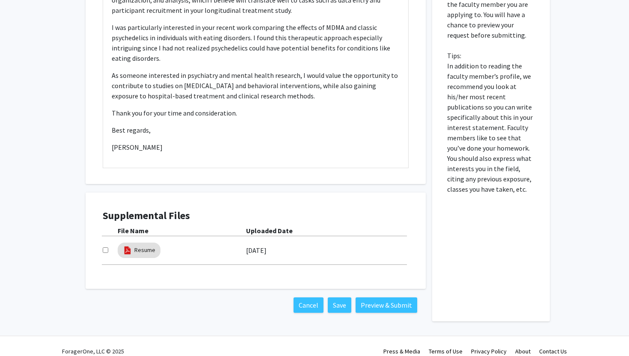
click at [105, 247] on input "checkbox" at bounding box center [106, 250] width 6 height 6
checkbox input "true"
click at [368, 297] on button "Preview & Submit" at bounding box center [387, 304] width 62 height 15
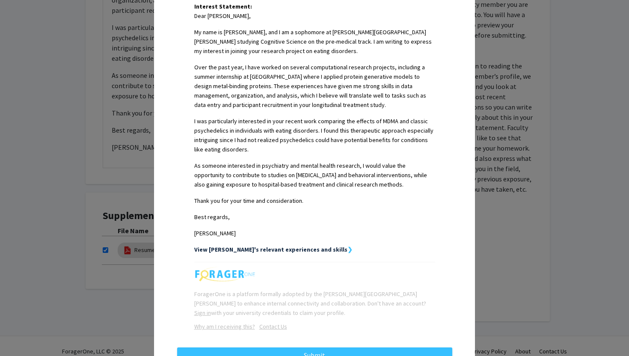
scroll to position [261, 0]
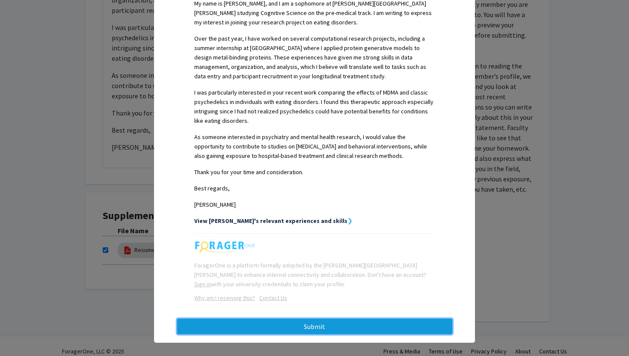
click at [318, 324] on button "Submit" at bounding box center [314, 326] width 275 height 15
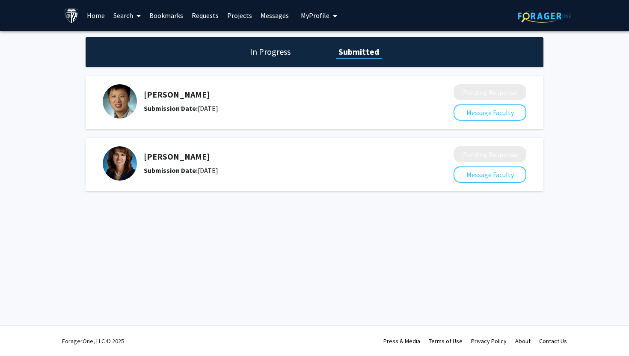
click at [122, 161] on img at bounding box center [120, 163] width 34 height 34
click at [121, 101] on img at bounding box center [120, 101] width 34 height 34
click at [201, 14] on link "Requests" at bounding box center [205, 15] width 36 height 30
click at [158, 15] on link "Bookmarks" at bounding box center [166, 15] width 42 height 30
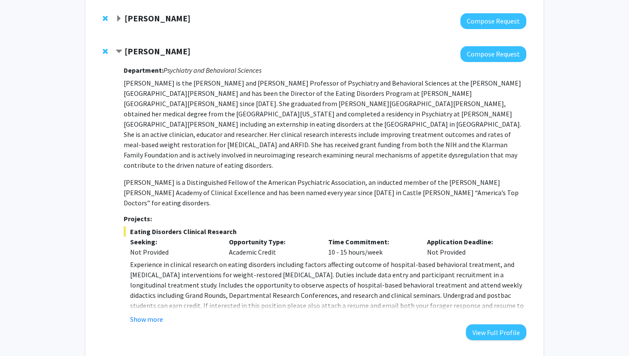
scroll to position [109, 0]
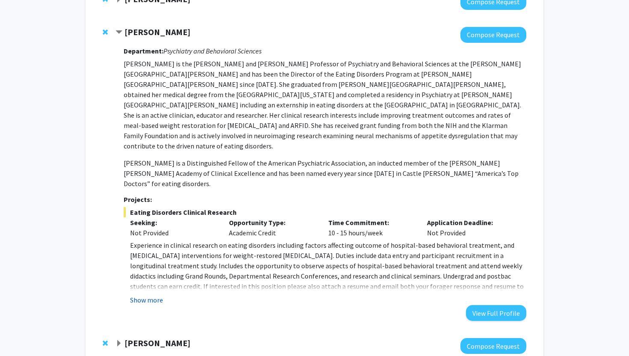
click at [152, 295] on button "Show more" at bounding box center [146, 300] width 33 height 10
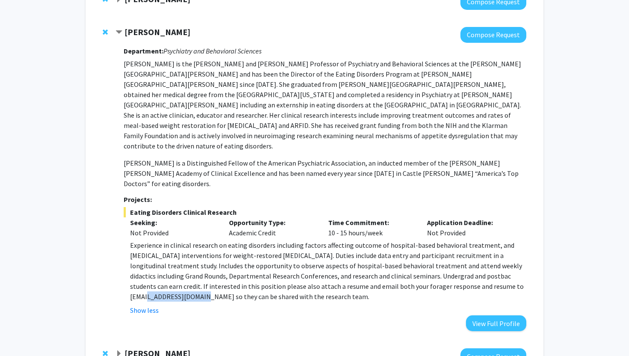
drag, startPoint x: 434, startPoint y: 257, endPoint x: 488, endPoint y: 259, distance: 54.4
click at [488, 259] on span "Experience in clinical research on eating disorders including factors affecting…" at bounding box center [327, 271] width 394 height 60
copy span "aguarda@jhmi.edu"
click at [128, 31] on strong "Angela Guarda" at bounding box center [158, 32] width 66 height 11
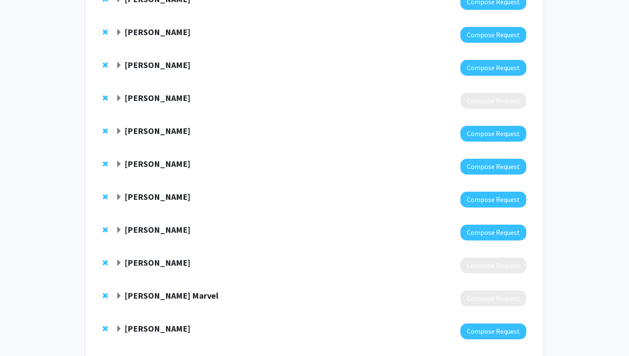
click at [149, 68] on strong "Karen Fleming" at bounding box center [158, 64] width 66 height 11
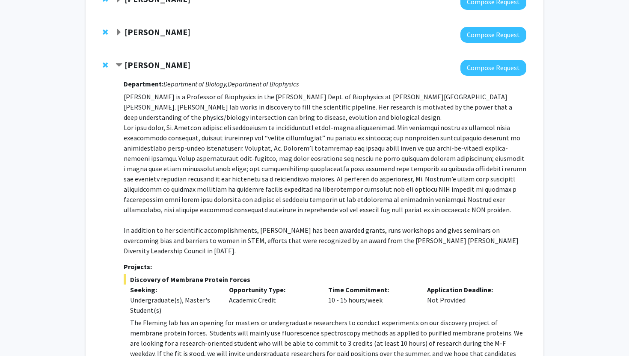
click at [152, 67] on strong "Karen Fleming" at bounding box center [158, 64] width 66 height 11
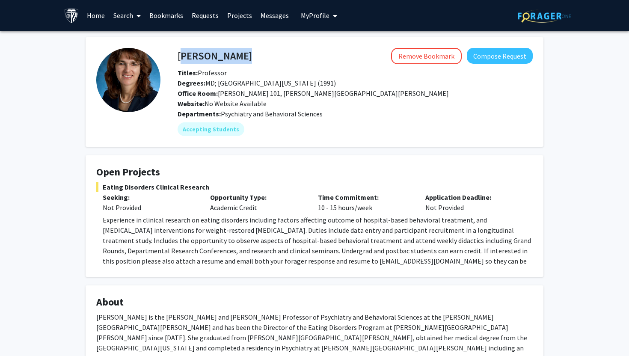
drag, startPoint x: 178, startPoint y: 57, endPoint x: 292, endPoint y: 57, distance: 114.3
click at [292, 57] on div "[PERSON_NAME] Remove Bookmark Compose Request" at bounding box center [355, 56] width 368 height 16
copy h4 "[PERSON_NAME]"
